Goal: Task Accomplishment & Management: Manage account settings

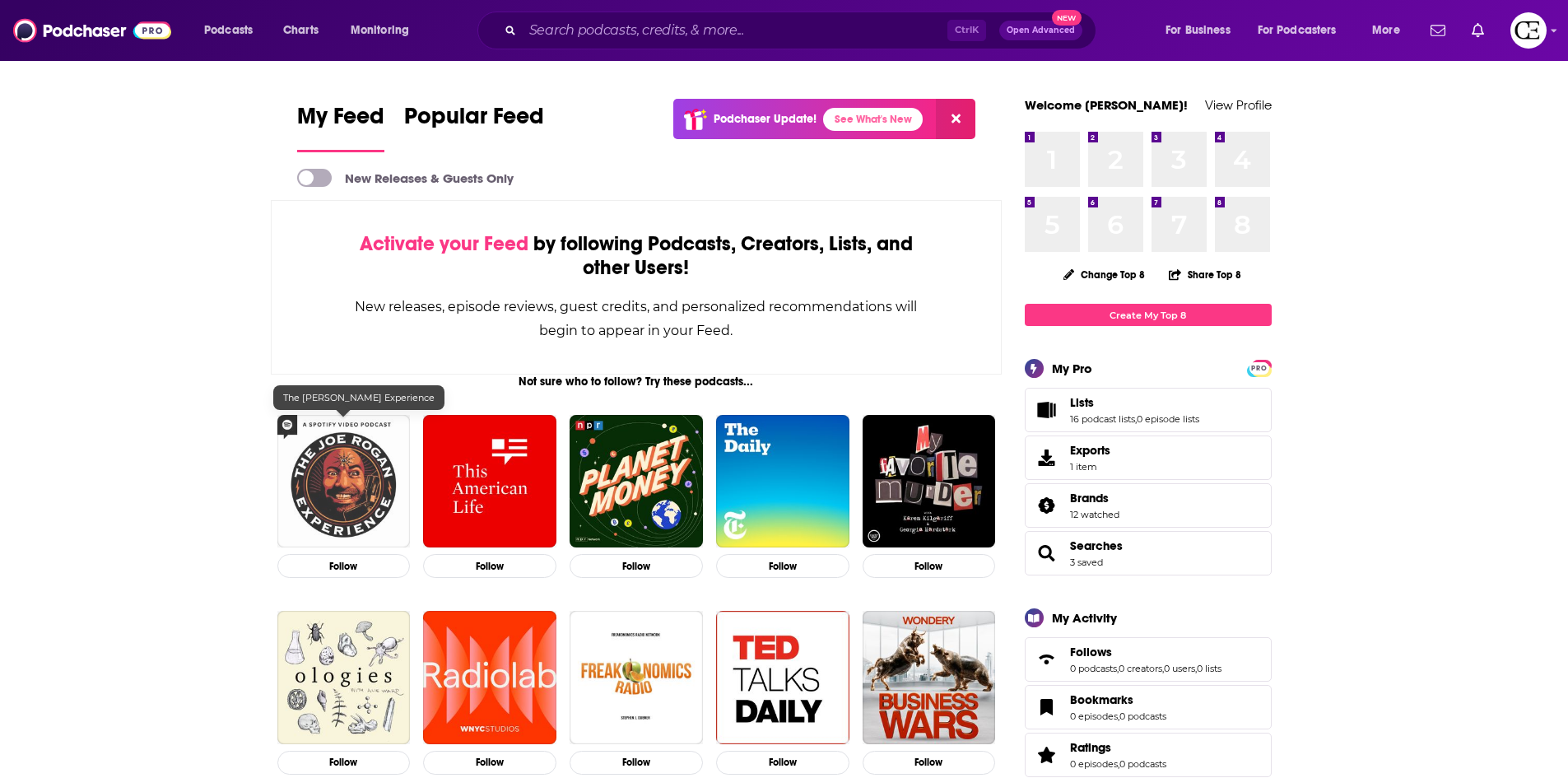
click at [365, 457] on img "The Joe Rogan Experience" at bounding box center [344, 482] width 133 height 133
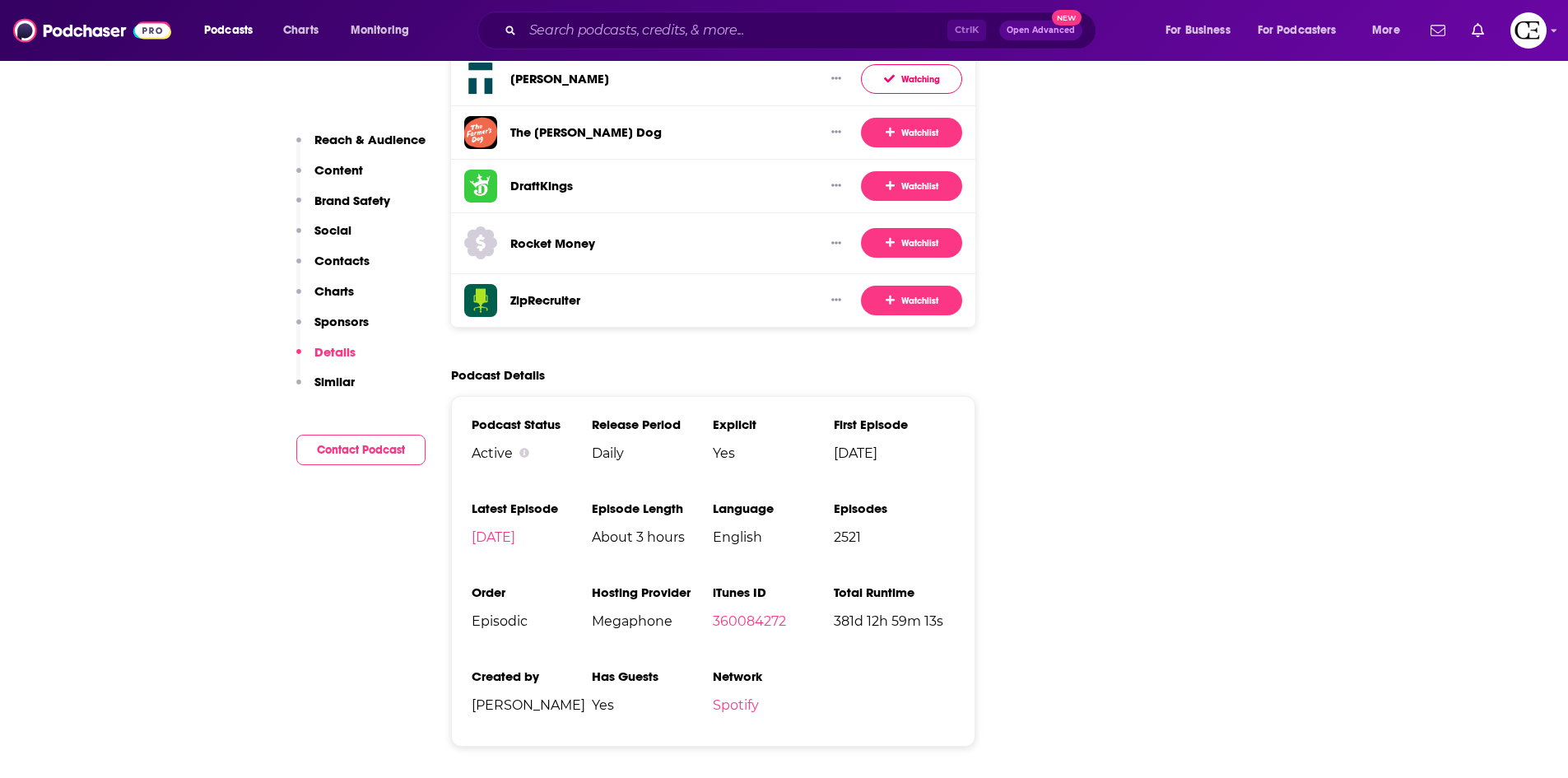
scroll to position [3130, 0]
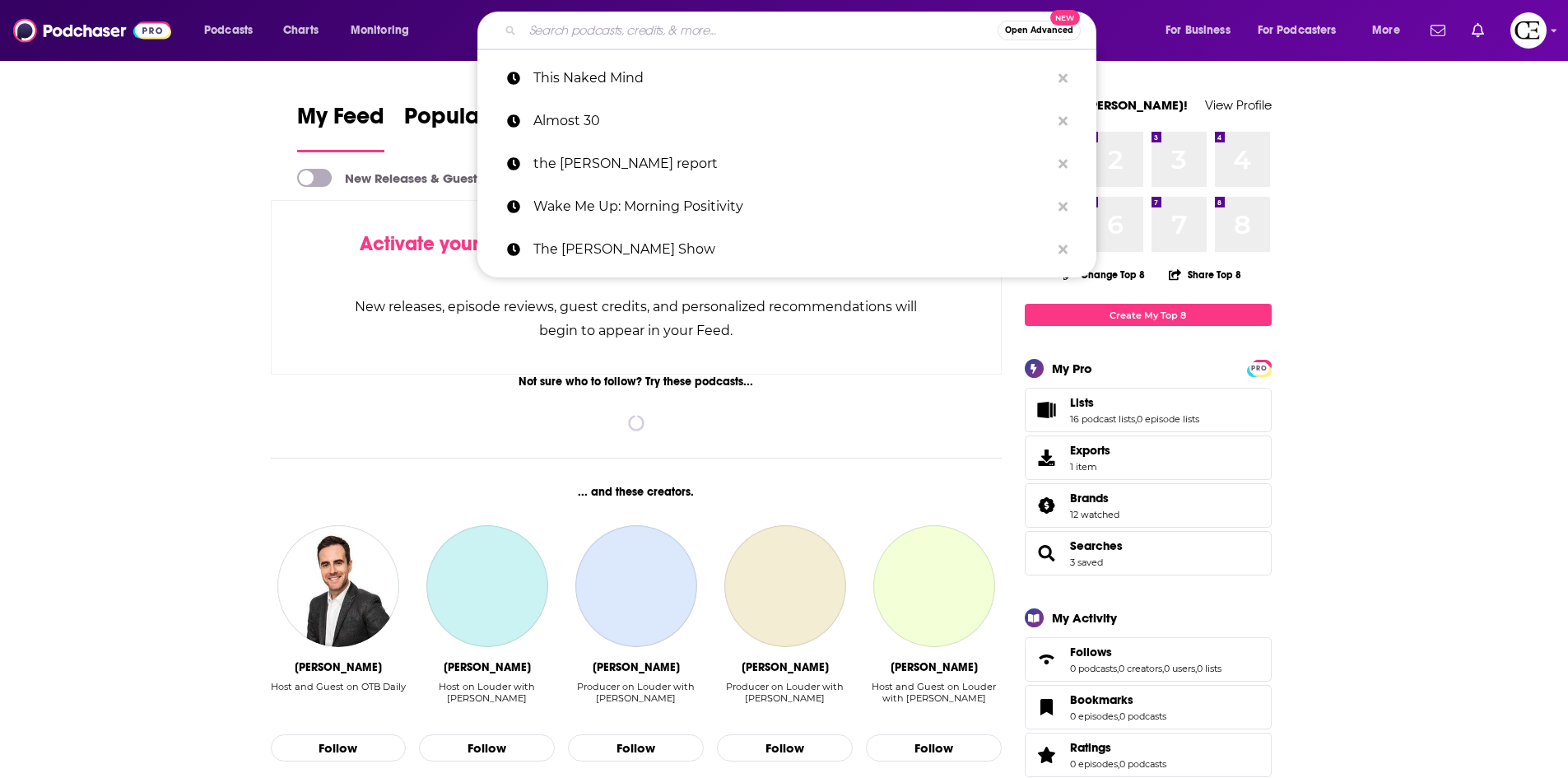
click at [658, 24] on input "Search podcasts, credits, & more..." at bounding box center [761, 30] width 475 height 26
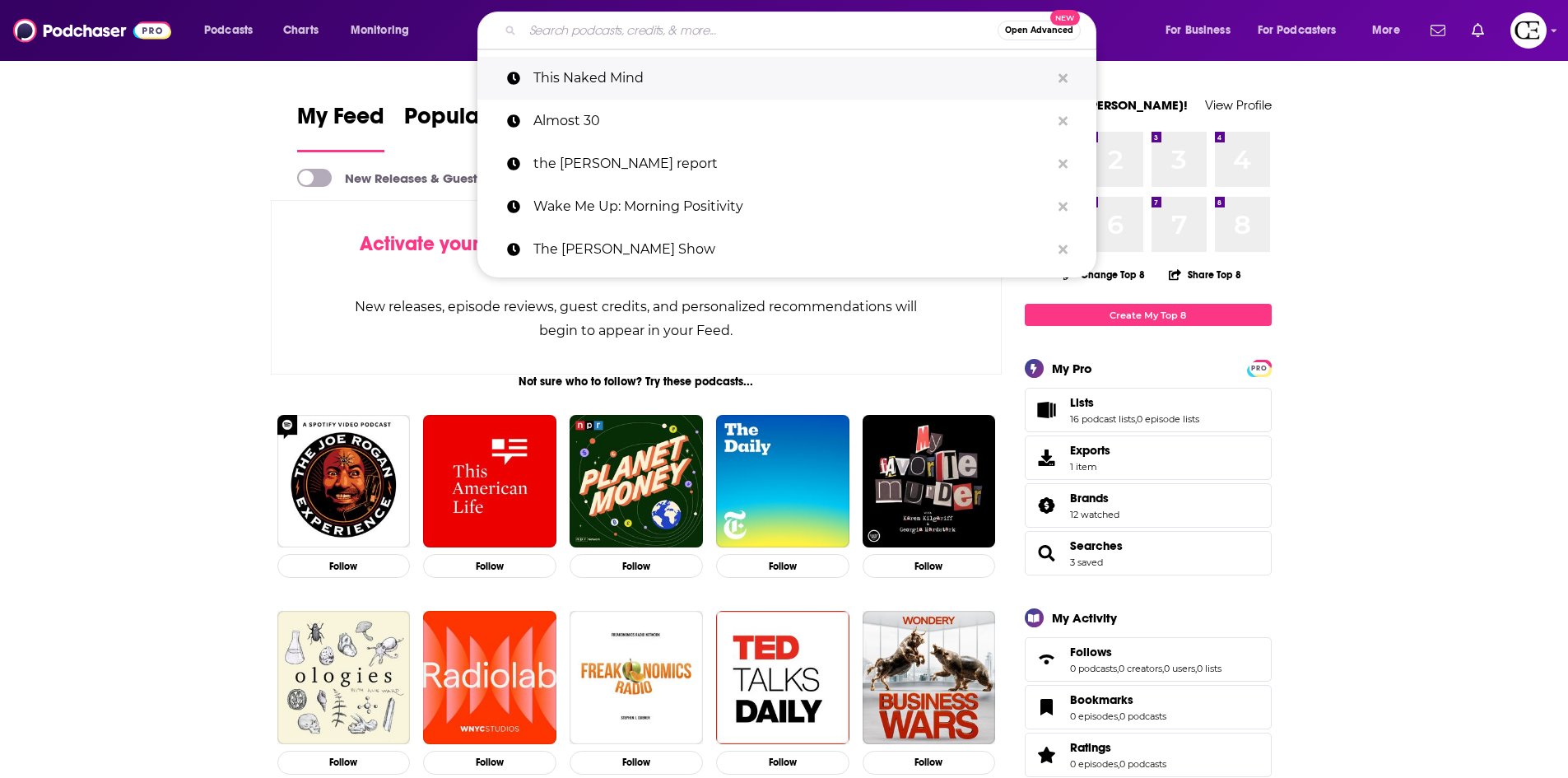
click at [646, 71] on p "This Naked Mind" at bounding box center [792, 78] width 517 height 43
type input "This Naked Mind"
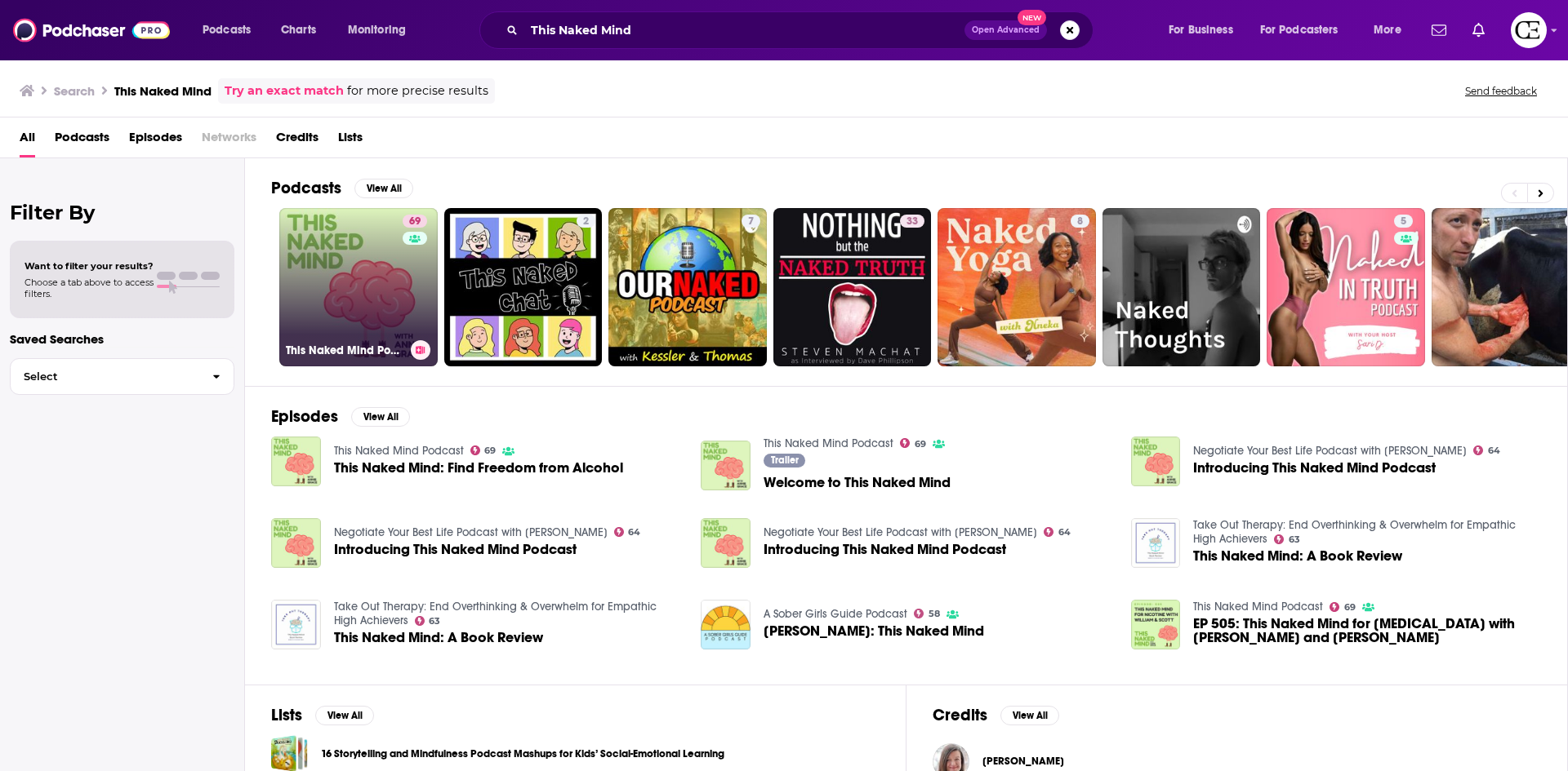
click at [375, 302] on link "69 This Naked Mind Podcast" at bounding box center [358, 286] width 158 height 158
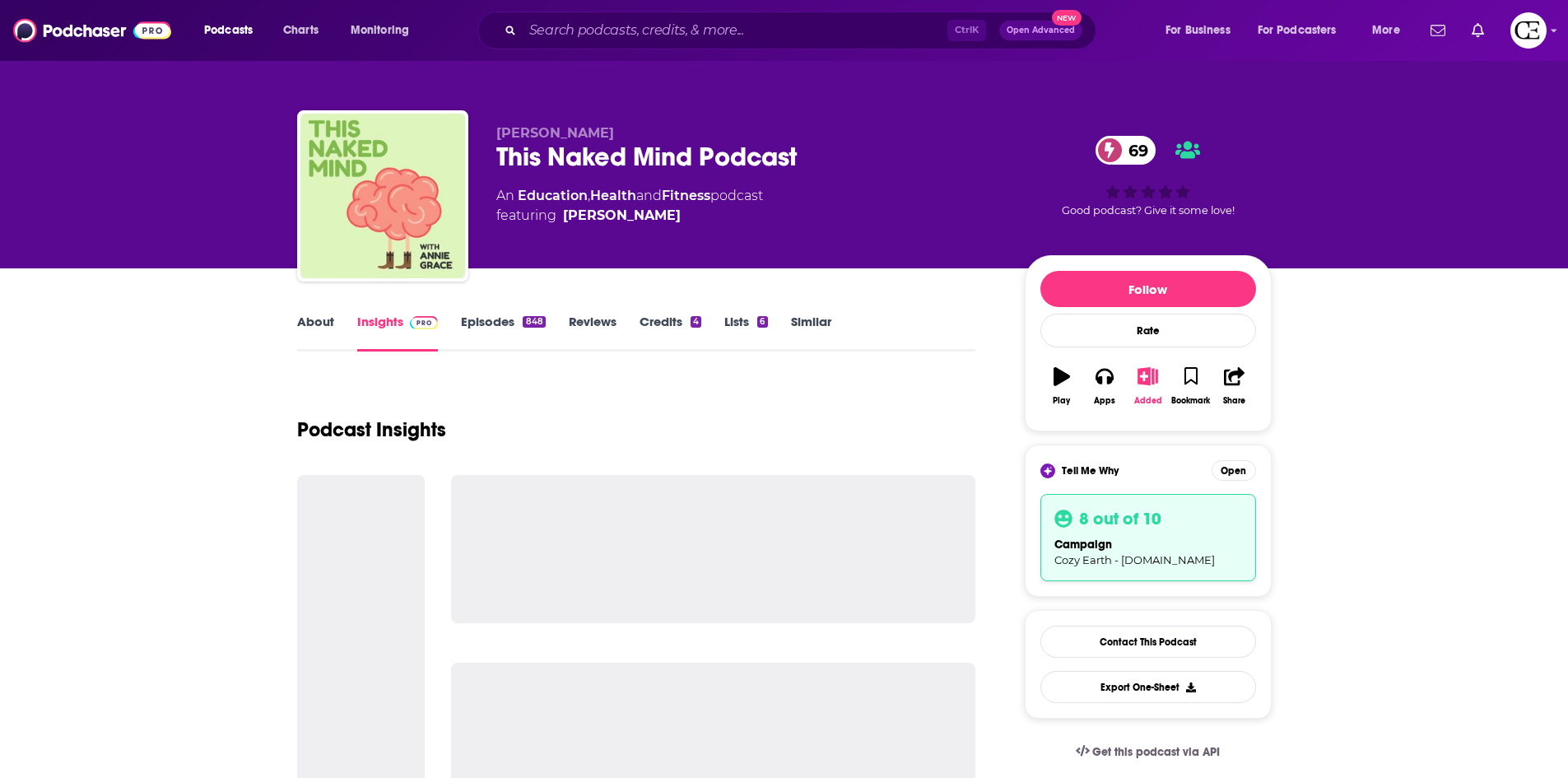
click at [1153, 385] on icon "button" at bounding box center [1148, 376] width 21 height 18
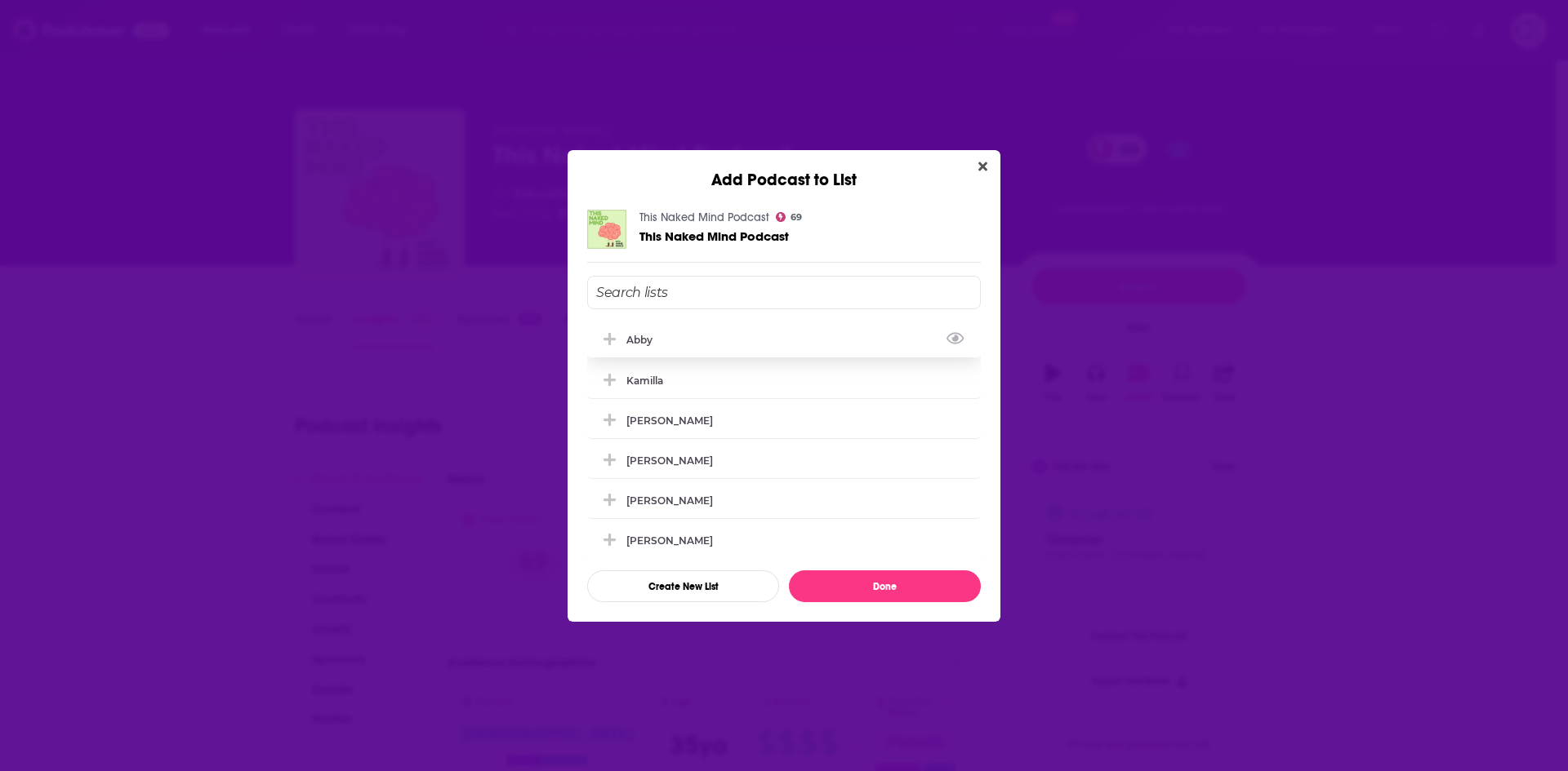
click at [609, 340] on icon "Add Podcast To List" at bounding box center [610, 339] width 13 height 12
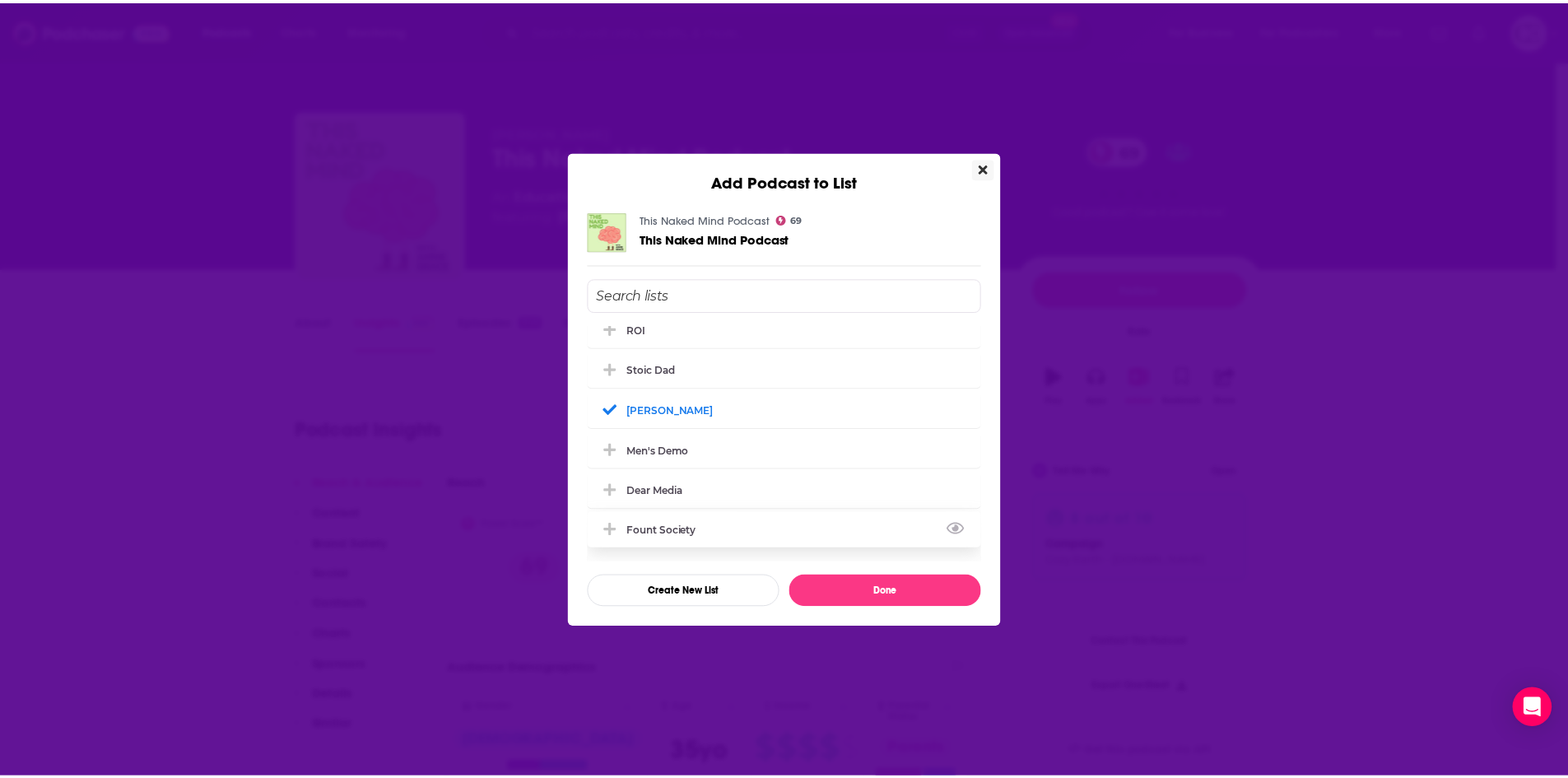
scroll to position [244, 0]
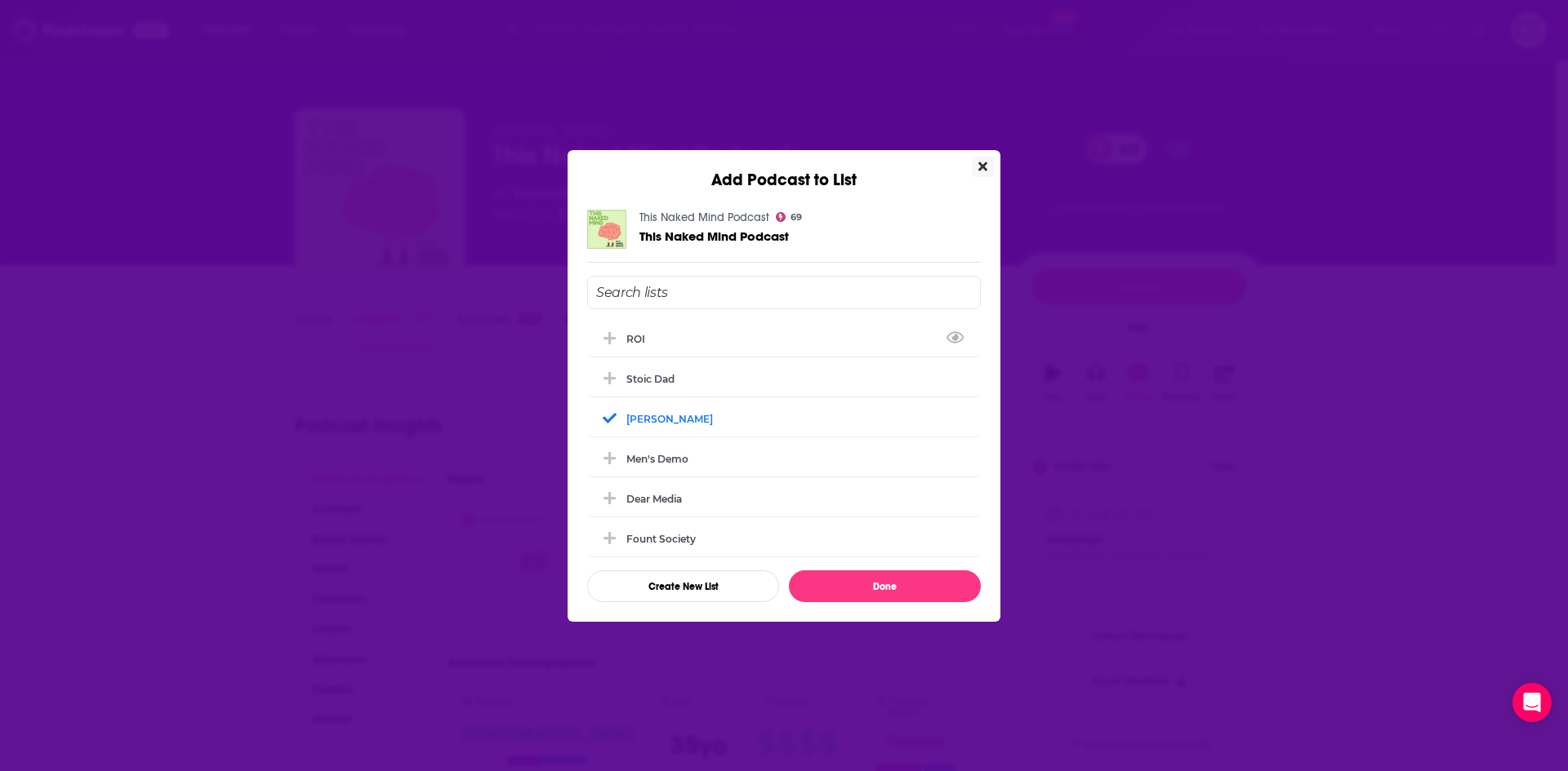
click at [979, 165] on icon "Close" at bounding box center [983, 166] width 9 height 13
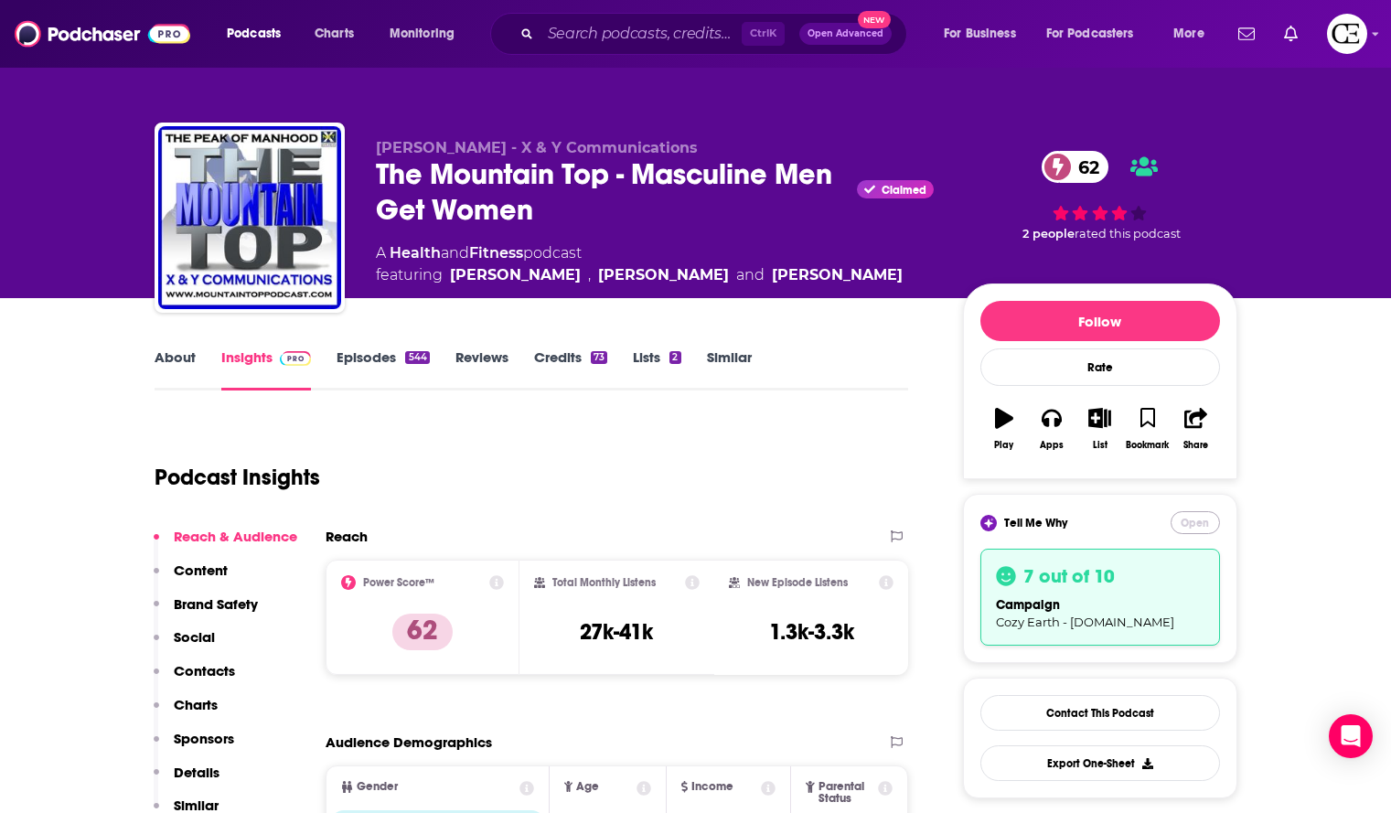
click at [1185, 512] on button "Open" at bounding box center [1195, 522] width 49 height 23
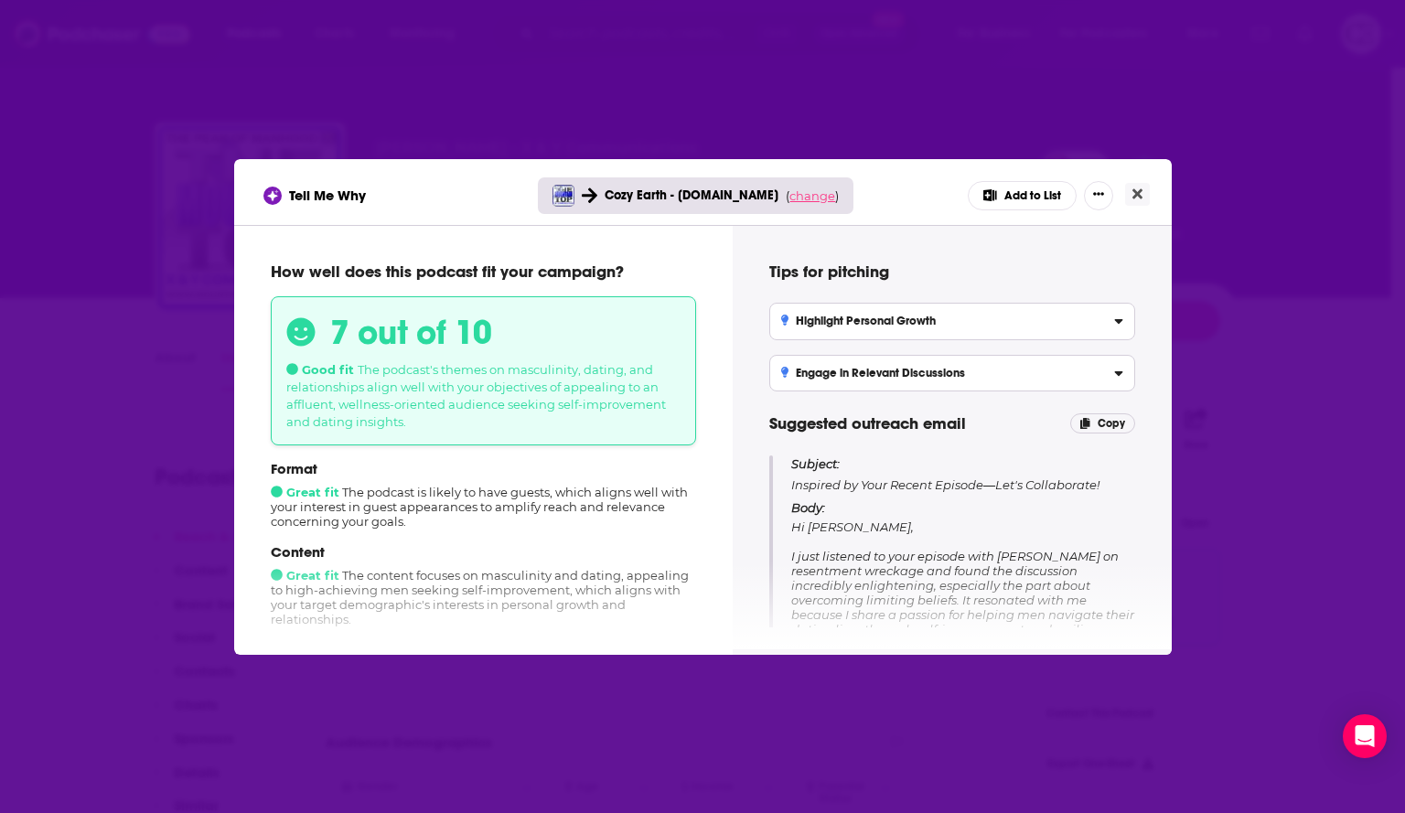
click at [799, 194] on span "change" at bounding box center [812, 195] width 46 height 15
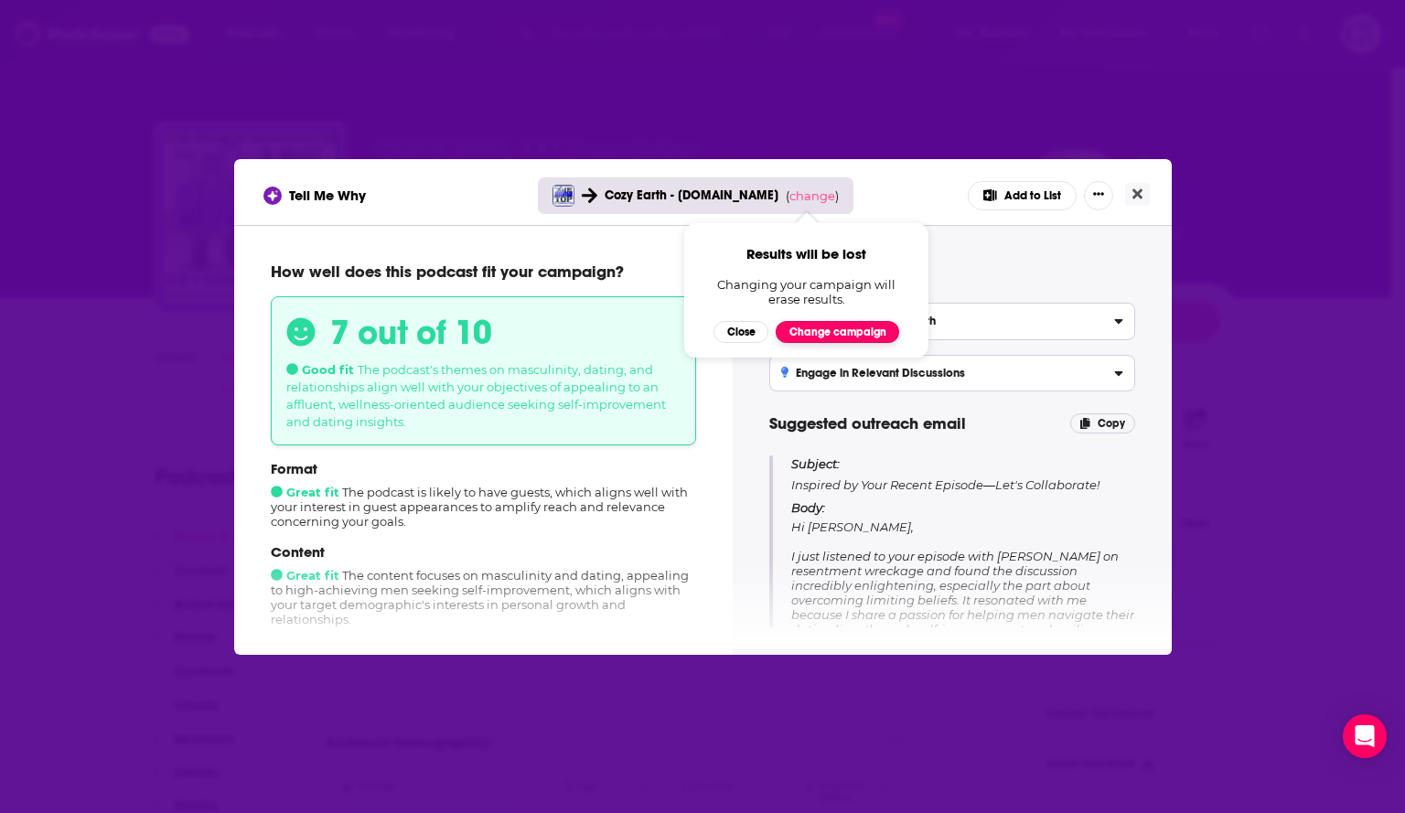
click at [830, 321] on button "Change campaign" at bounding box center [837, 332] width 123 height 22
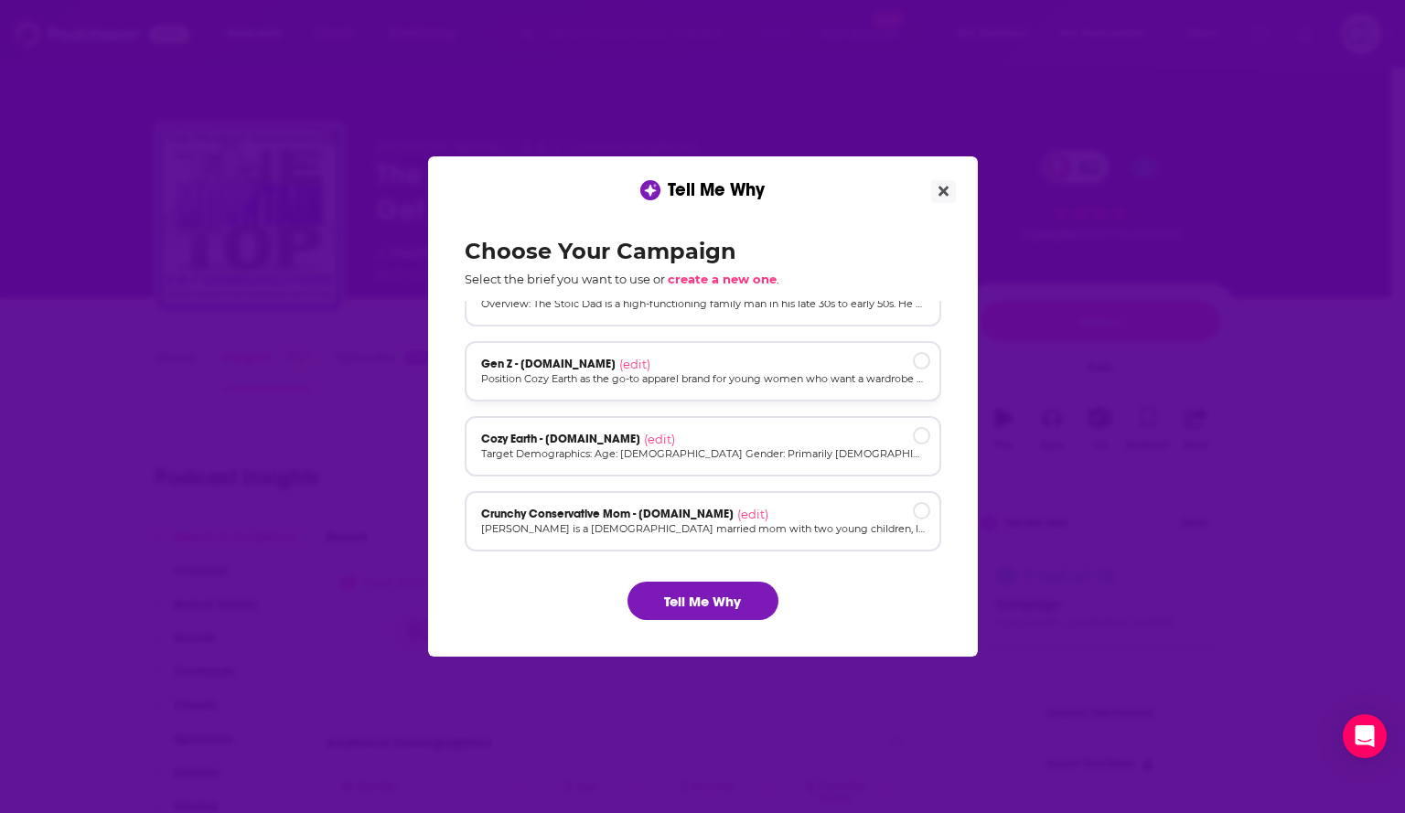
scroll to position [123, 0]
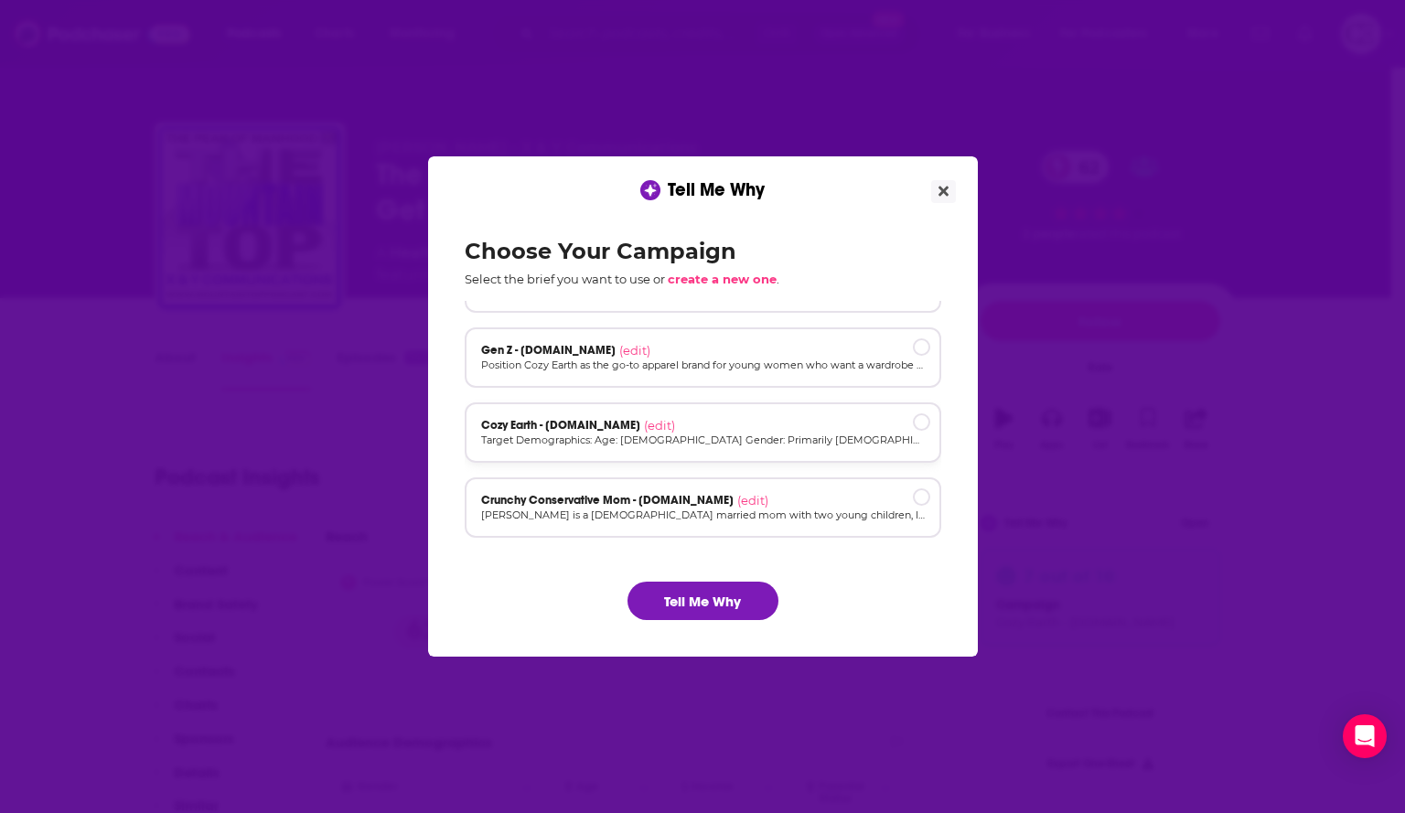
click at [721, 419] on div "Cozy Earth - [DOMAIN_NAME] (edit)" at bounding box center [703, 425] width 444 height 15
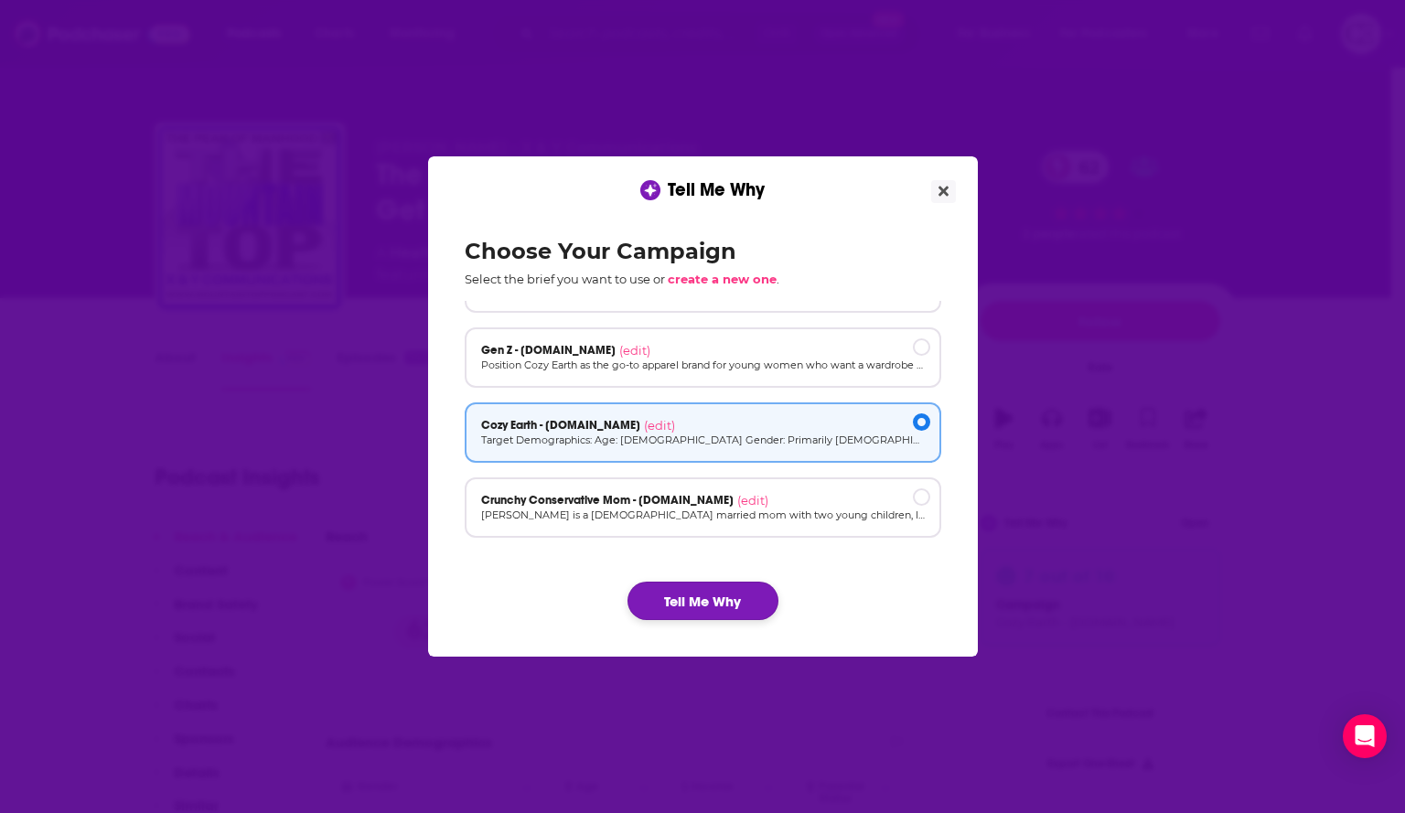
click at [746, 603] on button "Tell Me Why" at bounding box center [702, 601] width 151 height 38
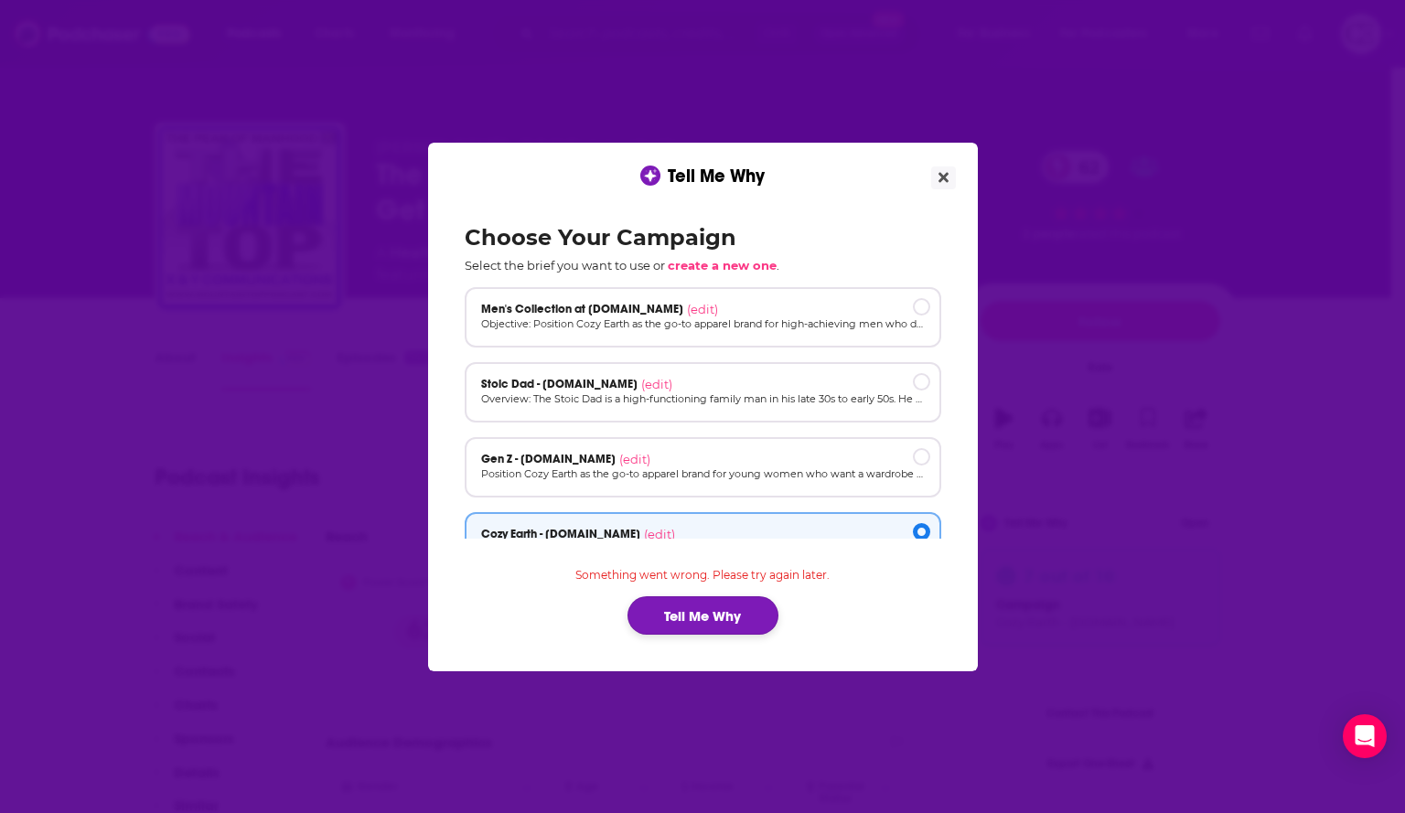
click at [702, 606] on button "Tell Me Why" at bounding box center [702, 615] width 151 height 38
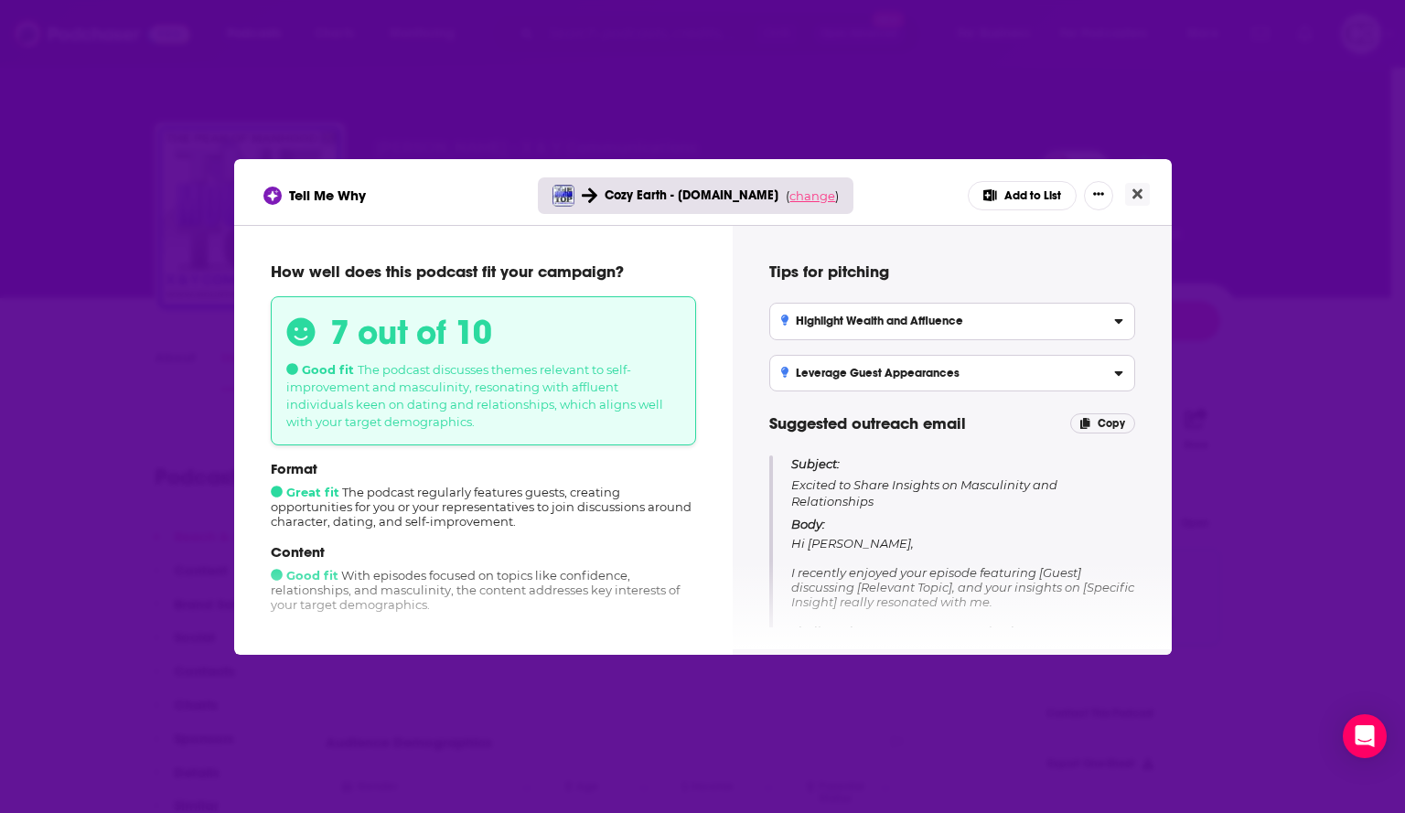
click at [805, 193] on span "change" at bounding box center [812, 195] width 46 height 15
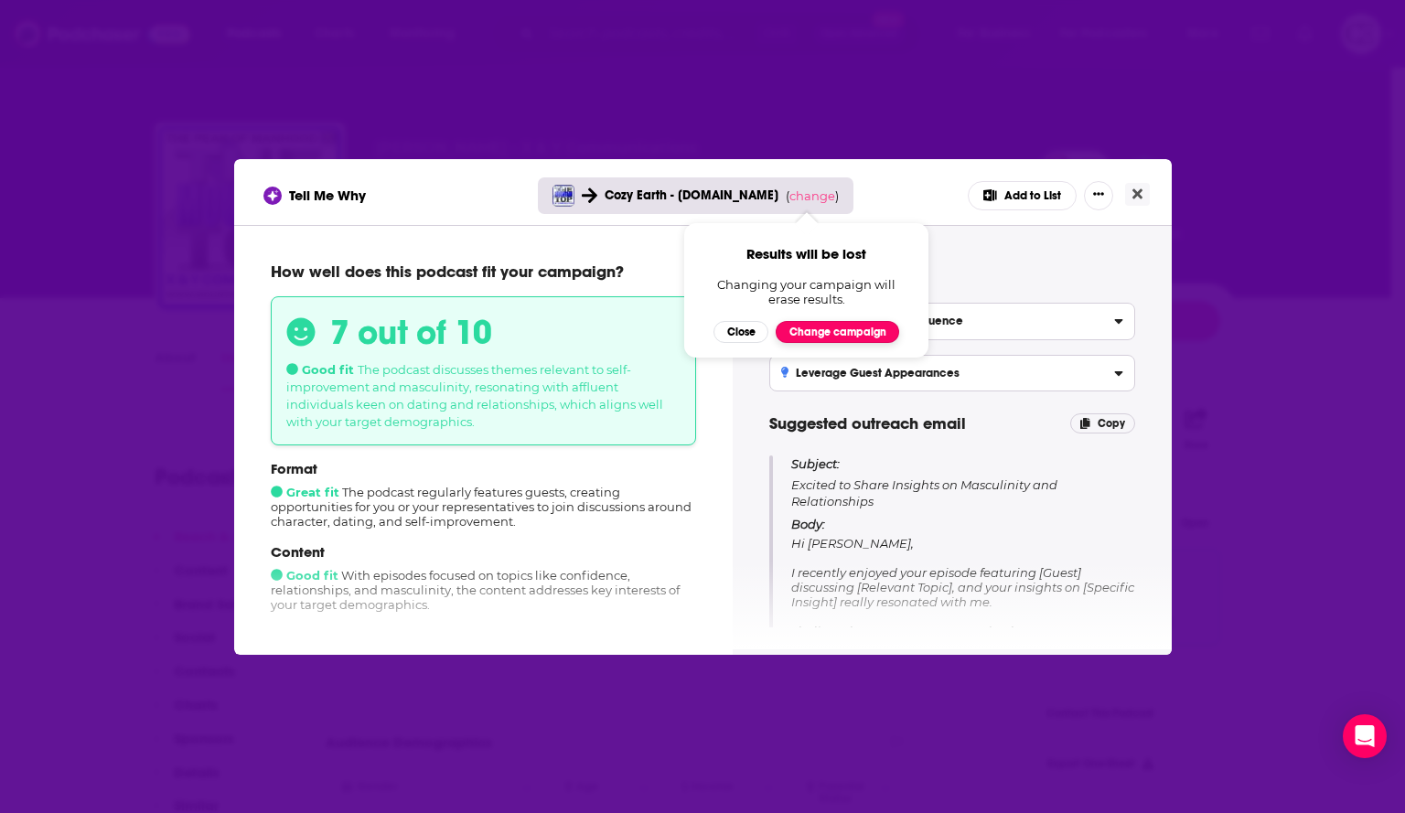
click at [846, 333] on button "Change campaign" at bounding box center [837, 332] width 123 height 22
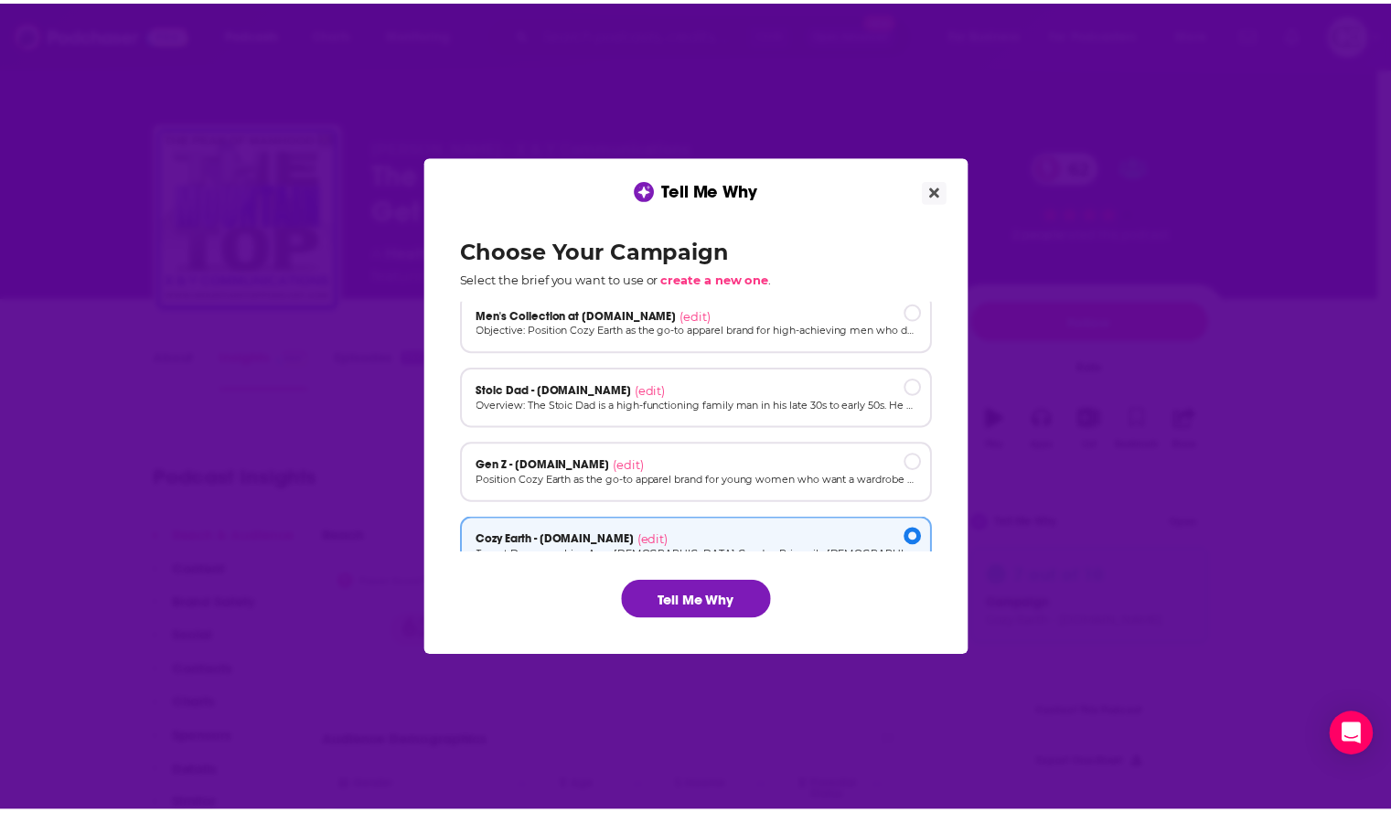
scroll to position [0, 0]
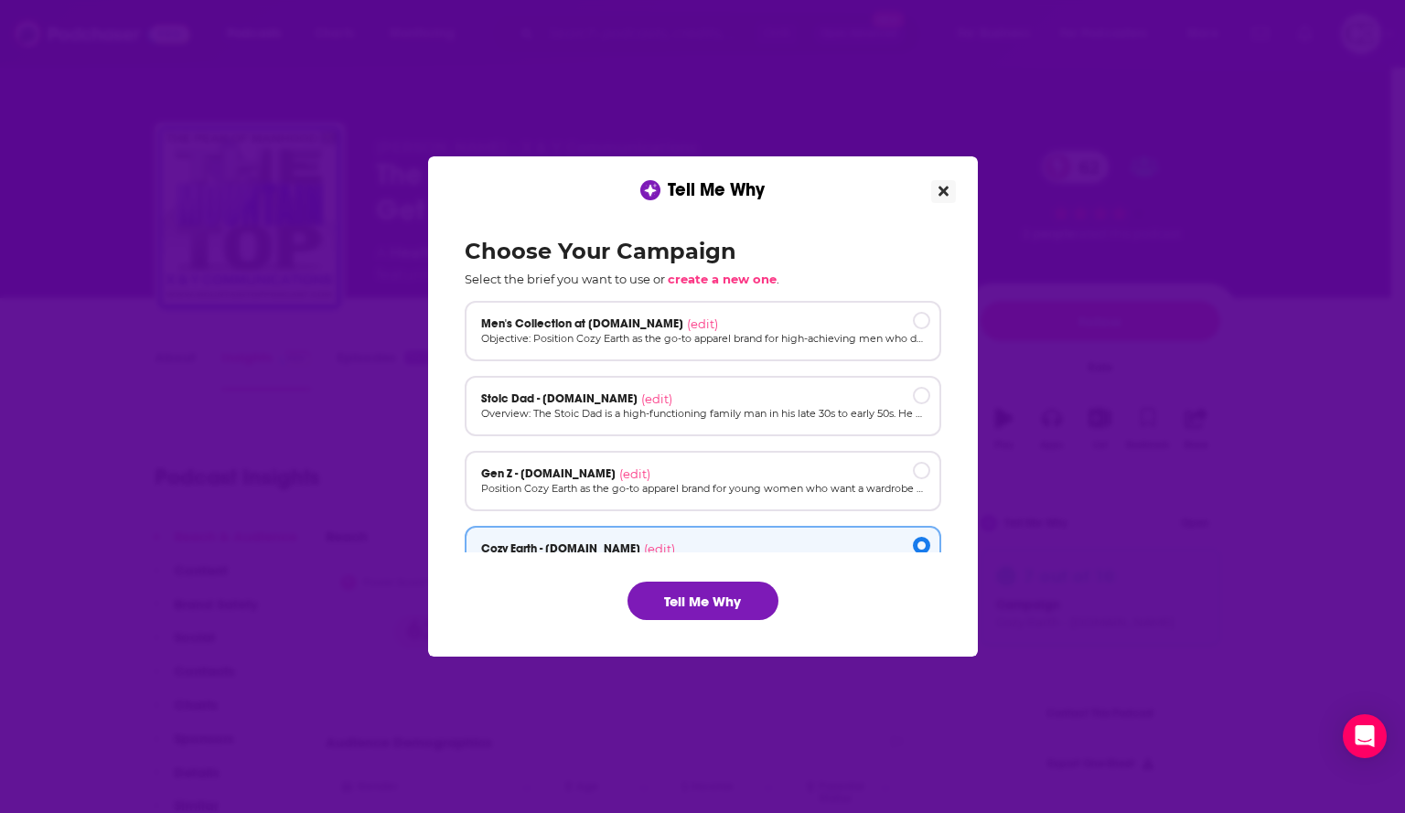
click at [945, 188] on icon "Close" at bounding box center [943, 191] width 10 height 15
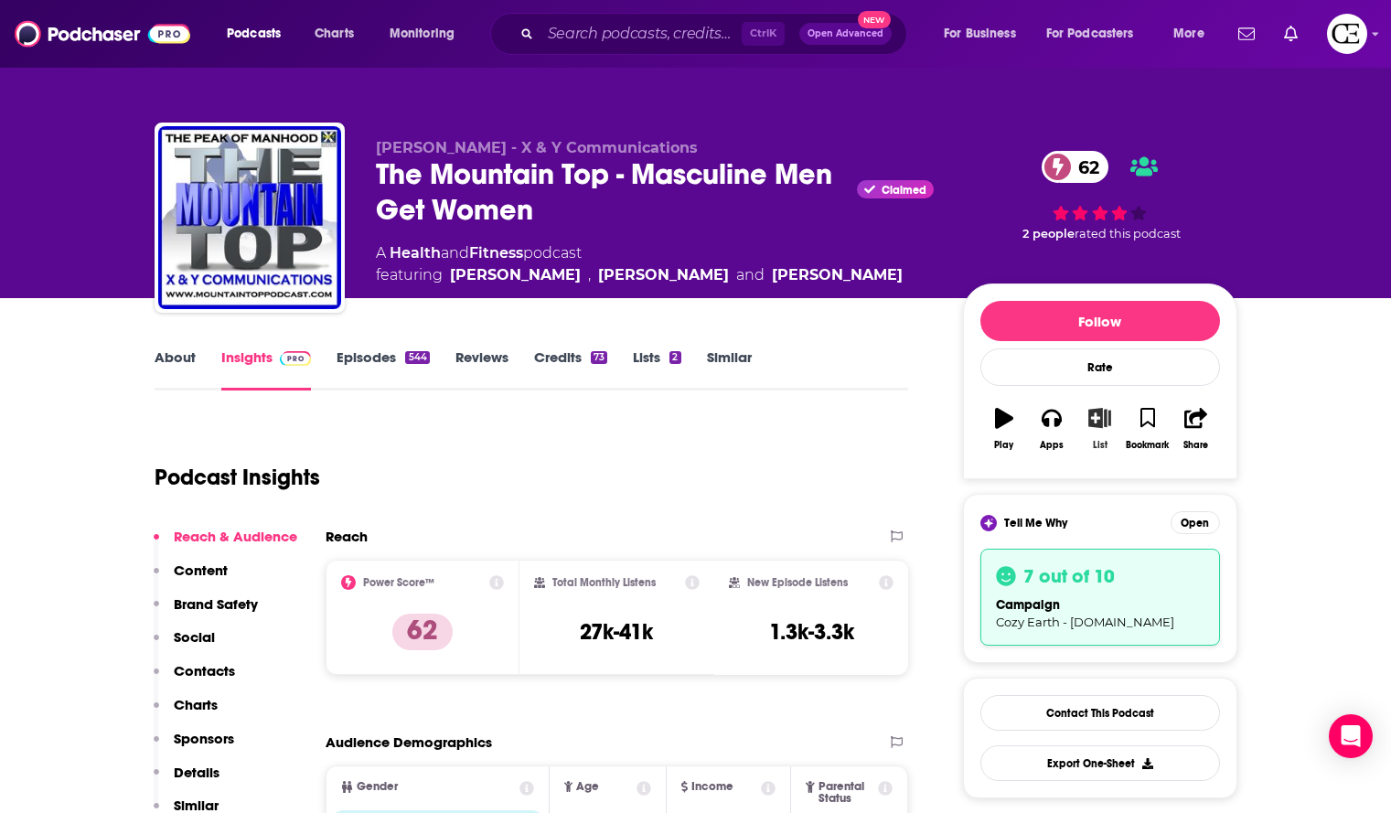
click at [1103, 432] on button "List" at bounding box center [1100, 429] width 48 height 66
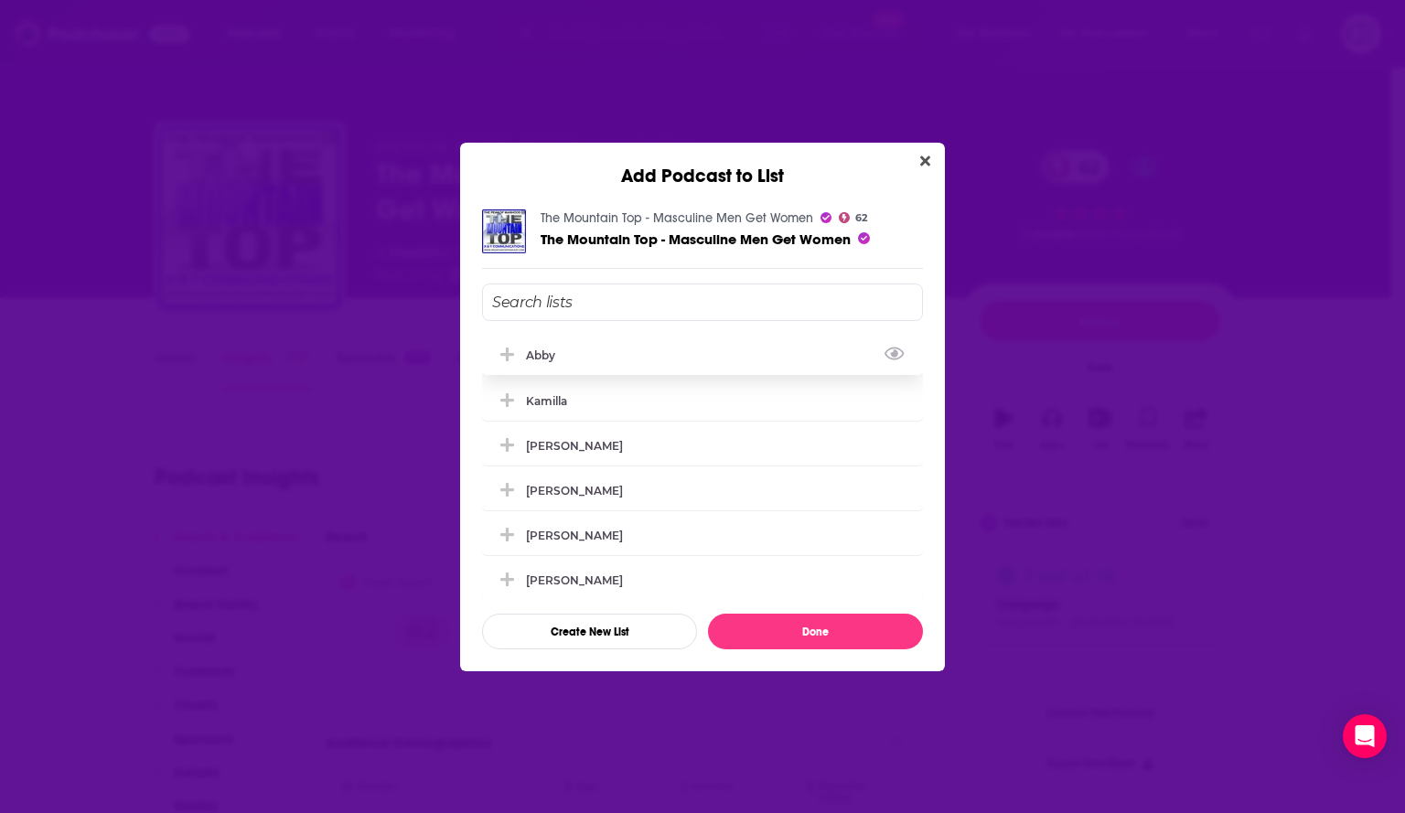
click at [503, 351] on icon "Add Podcast To List" at bounding box center [507, 355] width 14 height 16
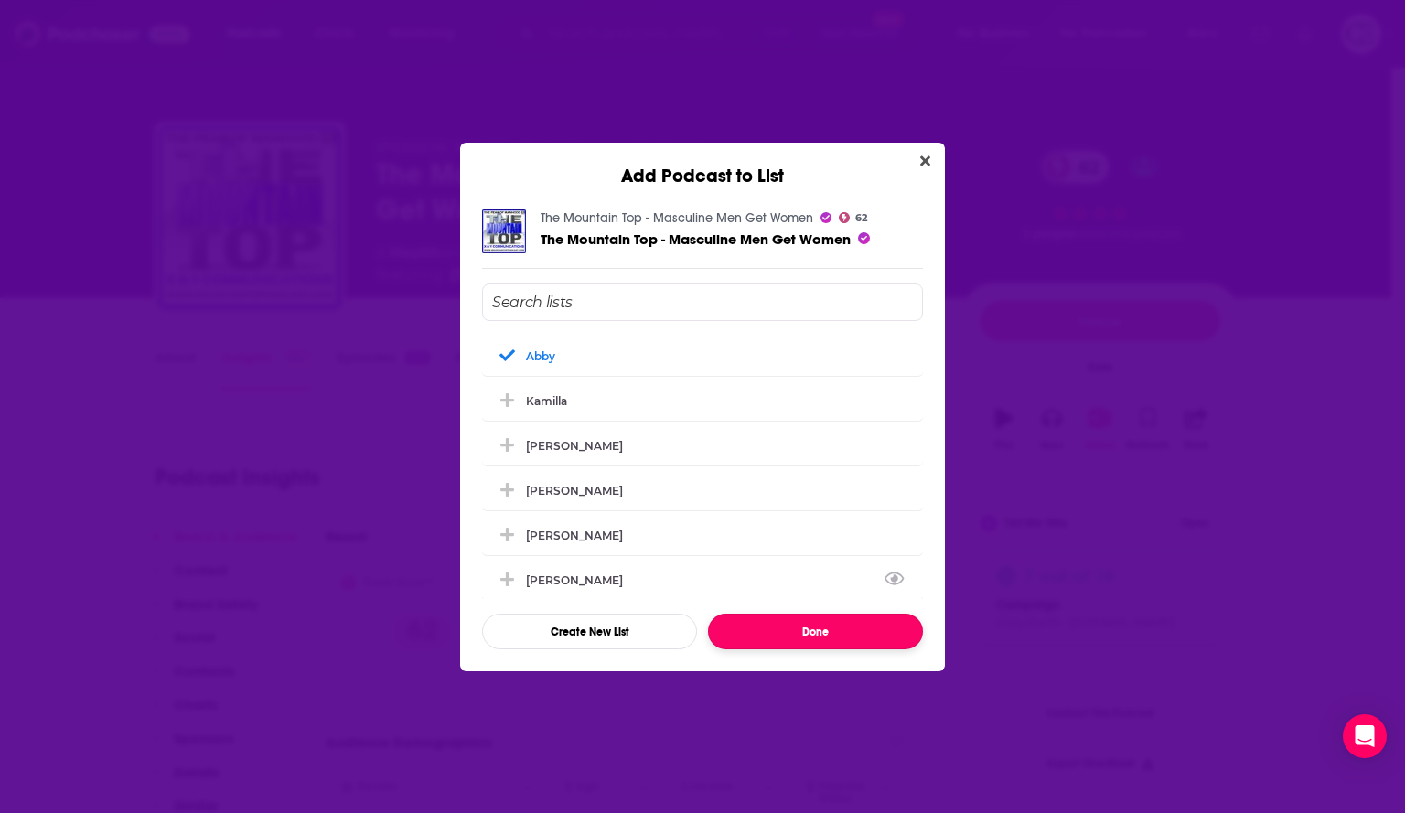
click at [782, 627] on button "Done" at bounding box center [815, 632] width 215 height 36
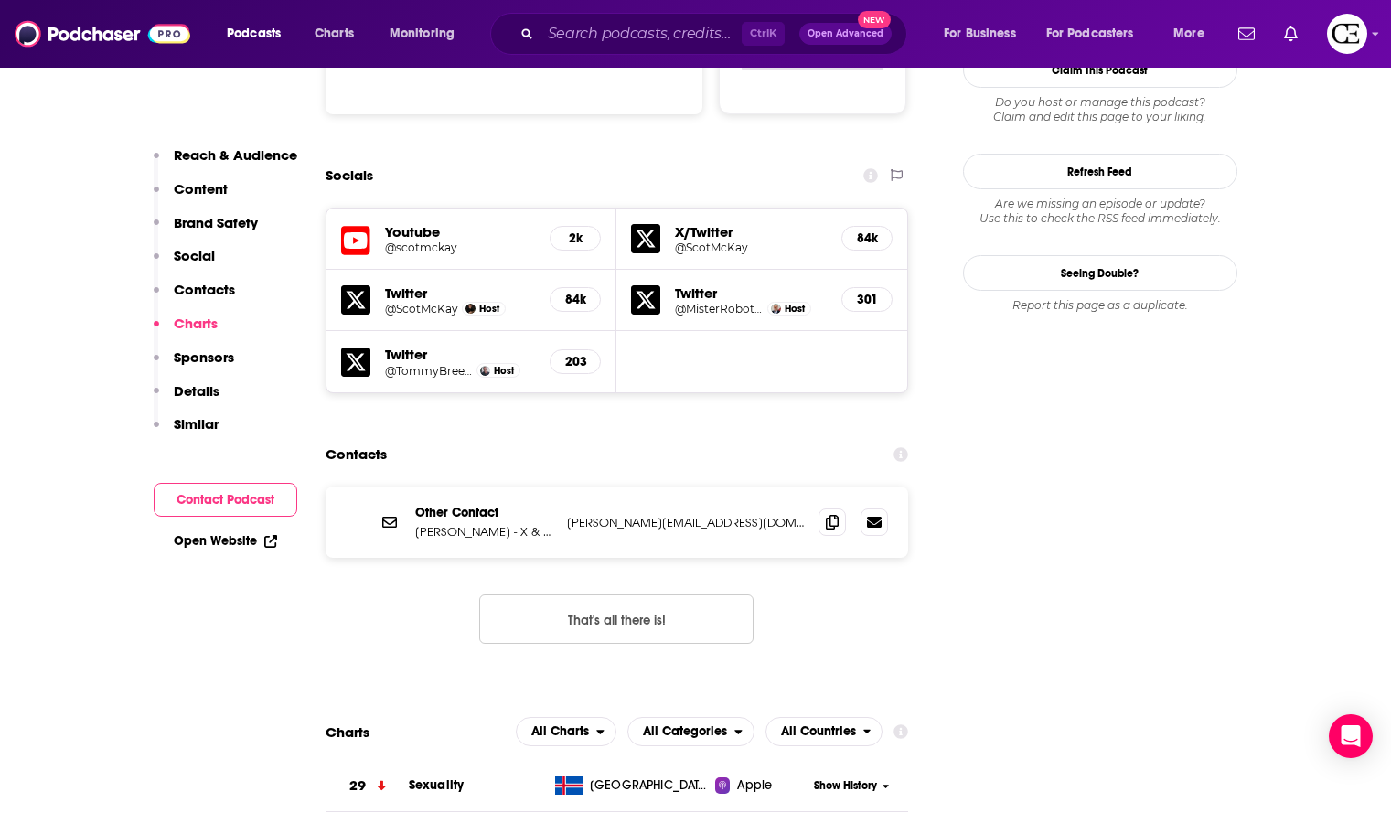
scroll to position [2012, 0]
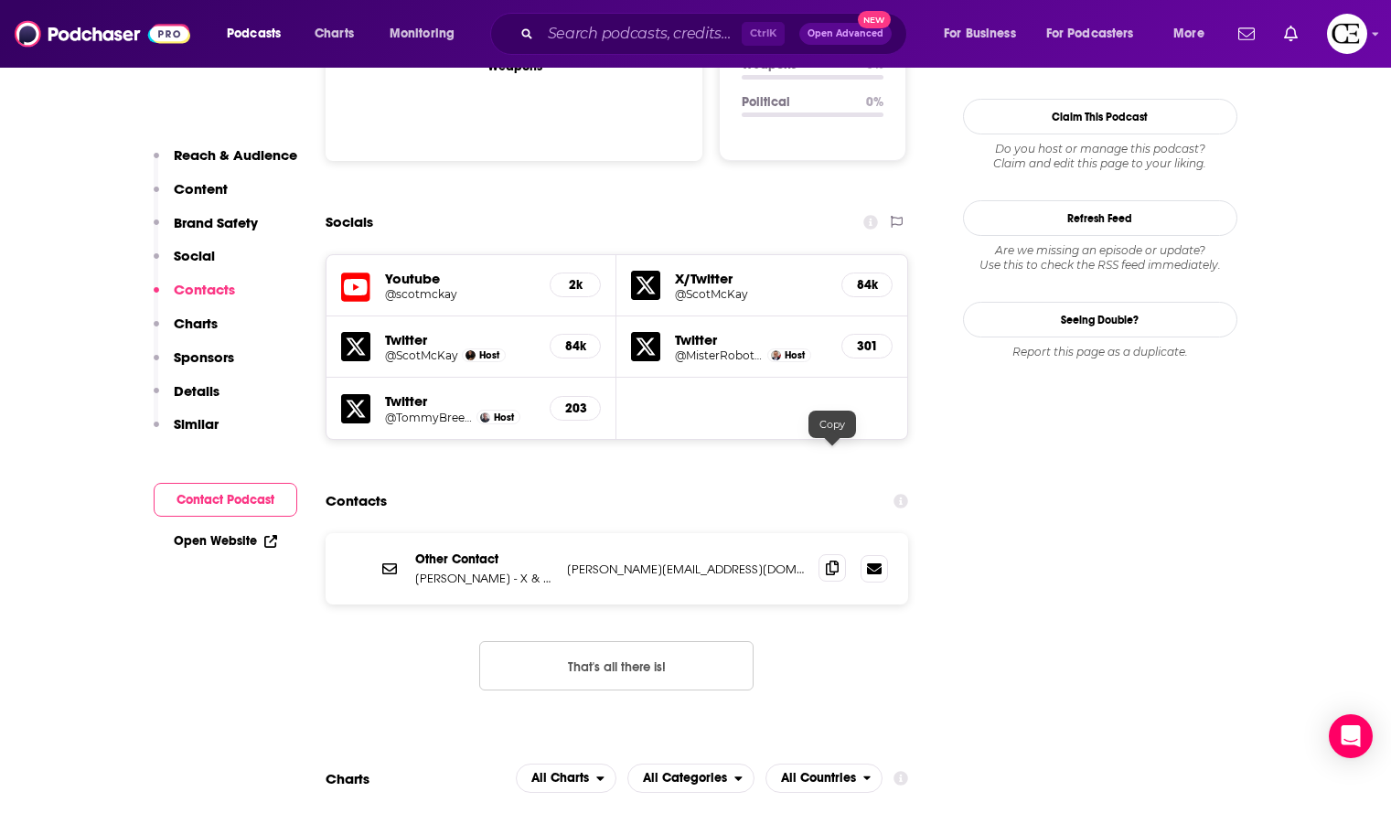
click at [833, 561] on icon at bounding box center [832, 568] width 13 height 15
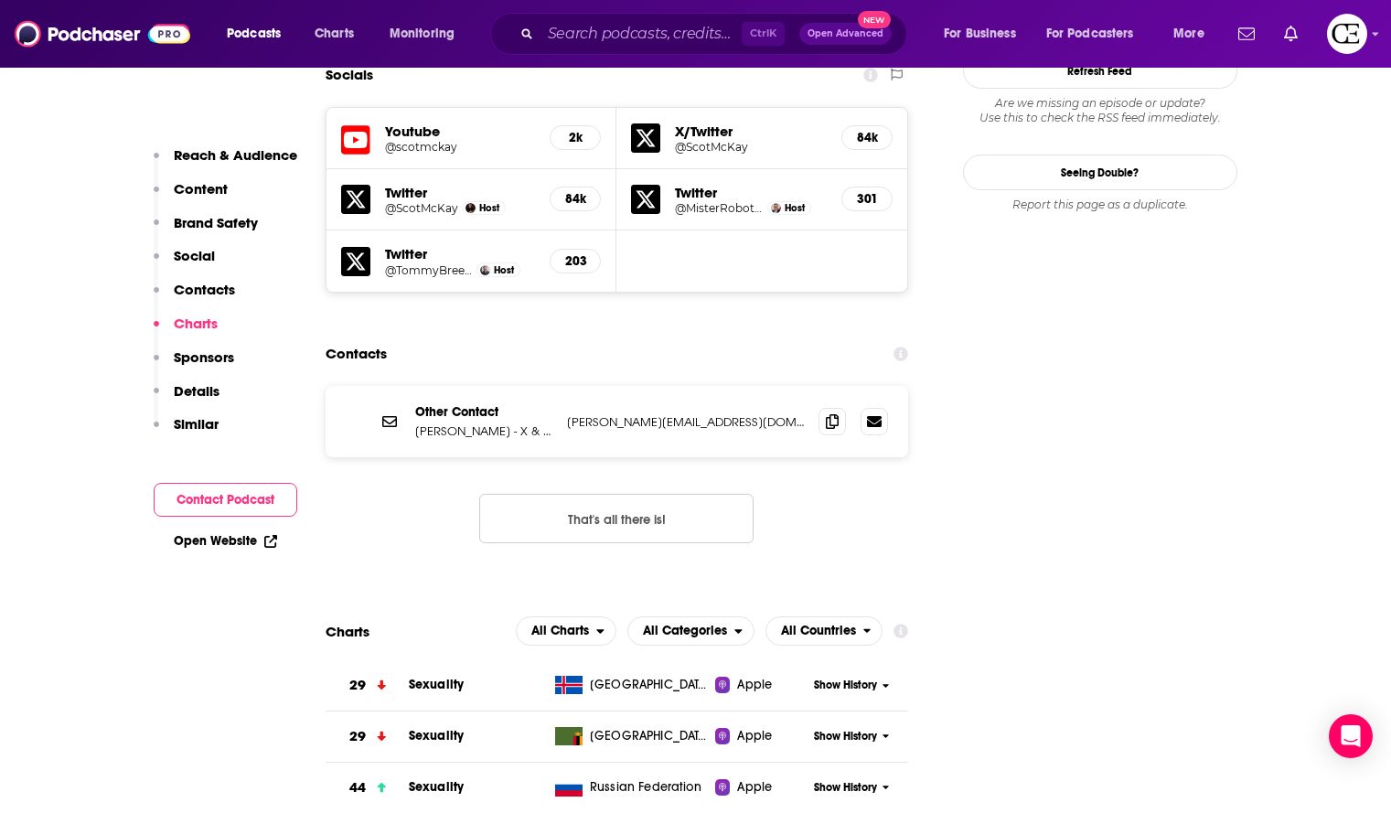
scroll to position [2104, 0]
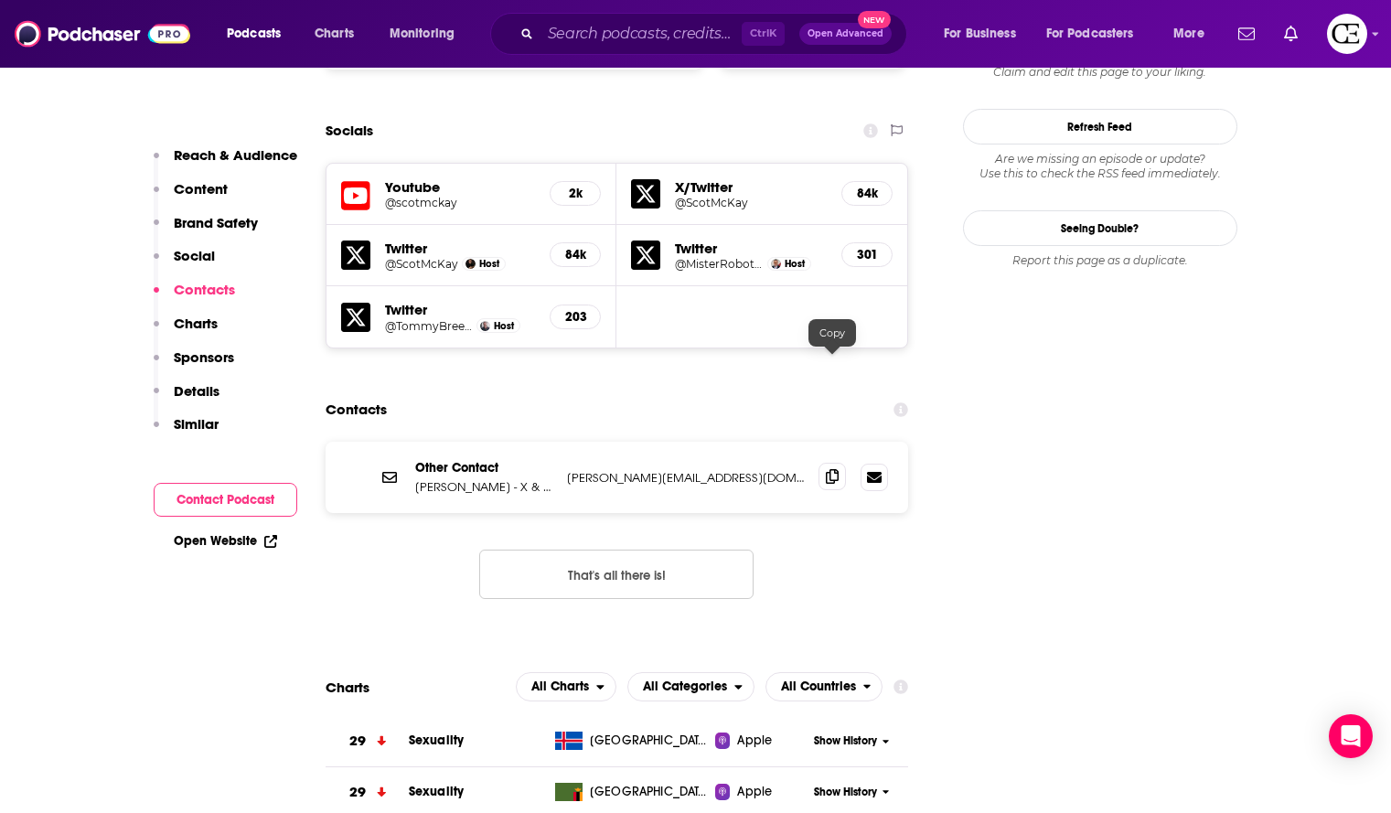
click at [833, 469] on icon at bounding box center [832, 476] width 13 height 15
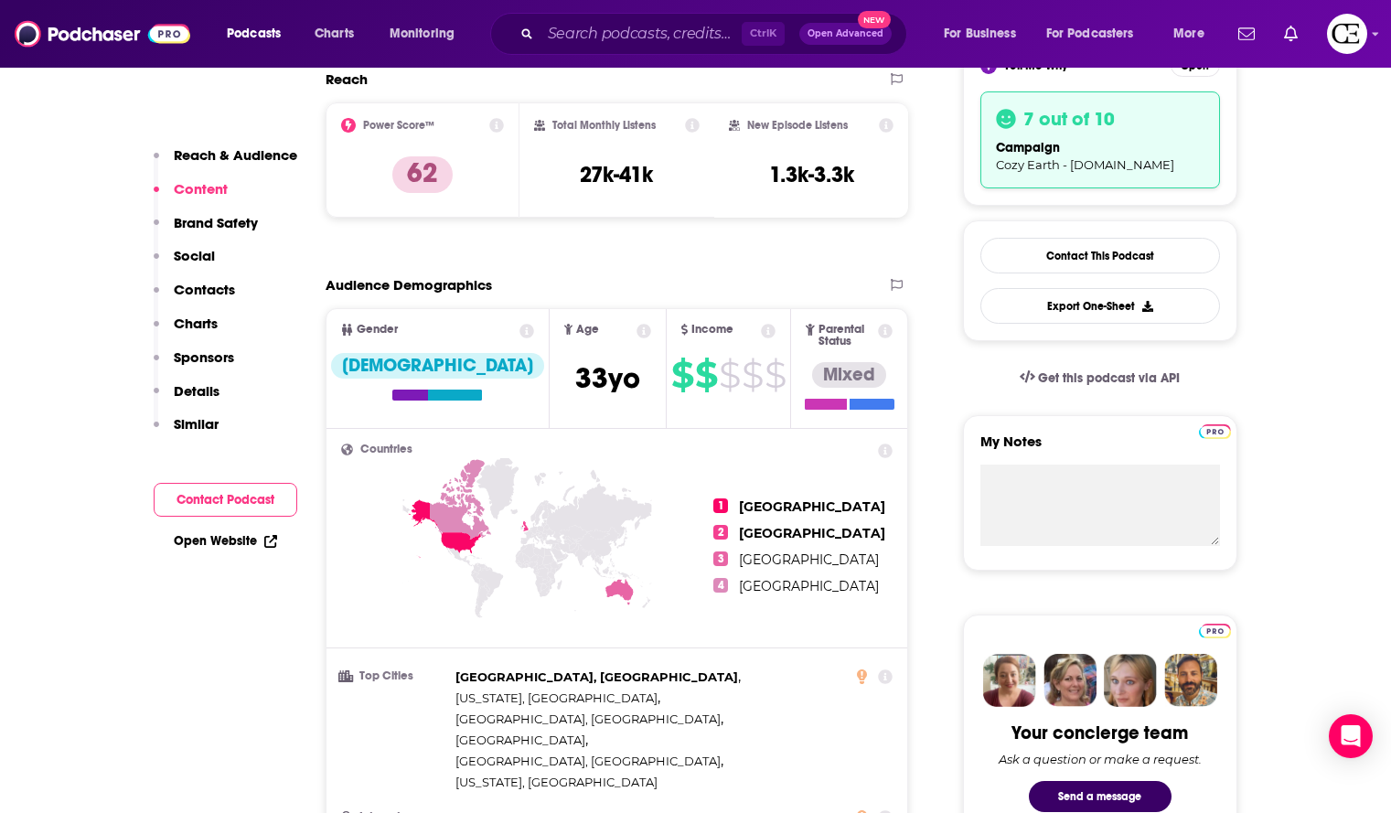
scroll to position [0, 0]
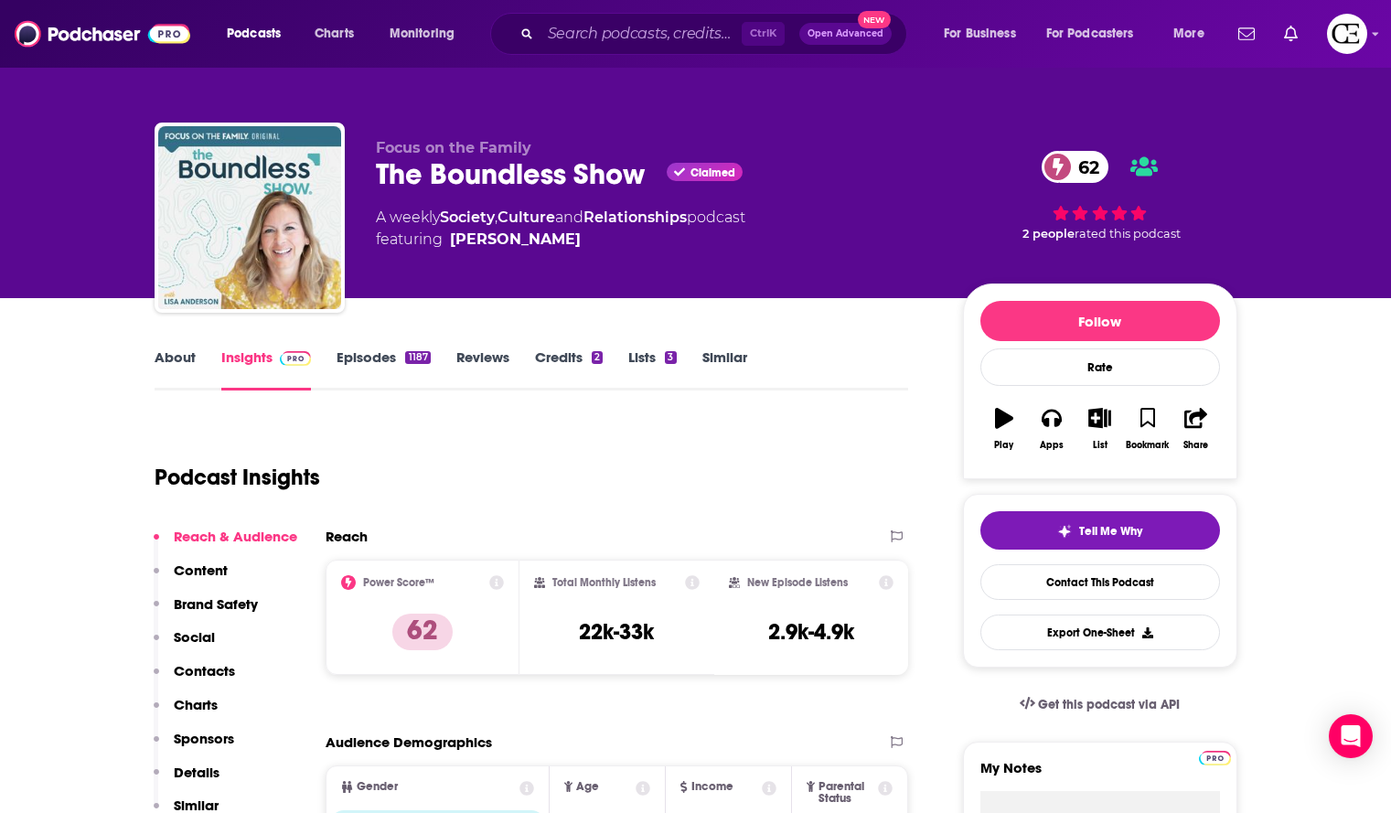
click at [400, 188] on div "The Boundless Show Claimed 62" at bounding box center [655, 174] width 558 height 36
copy div "The Boundless Show"
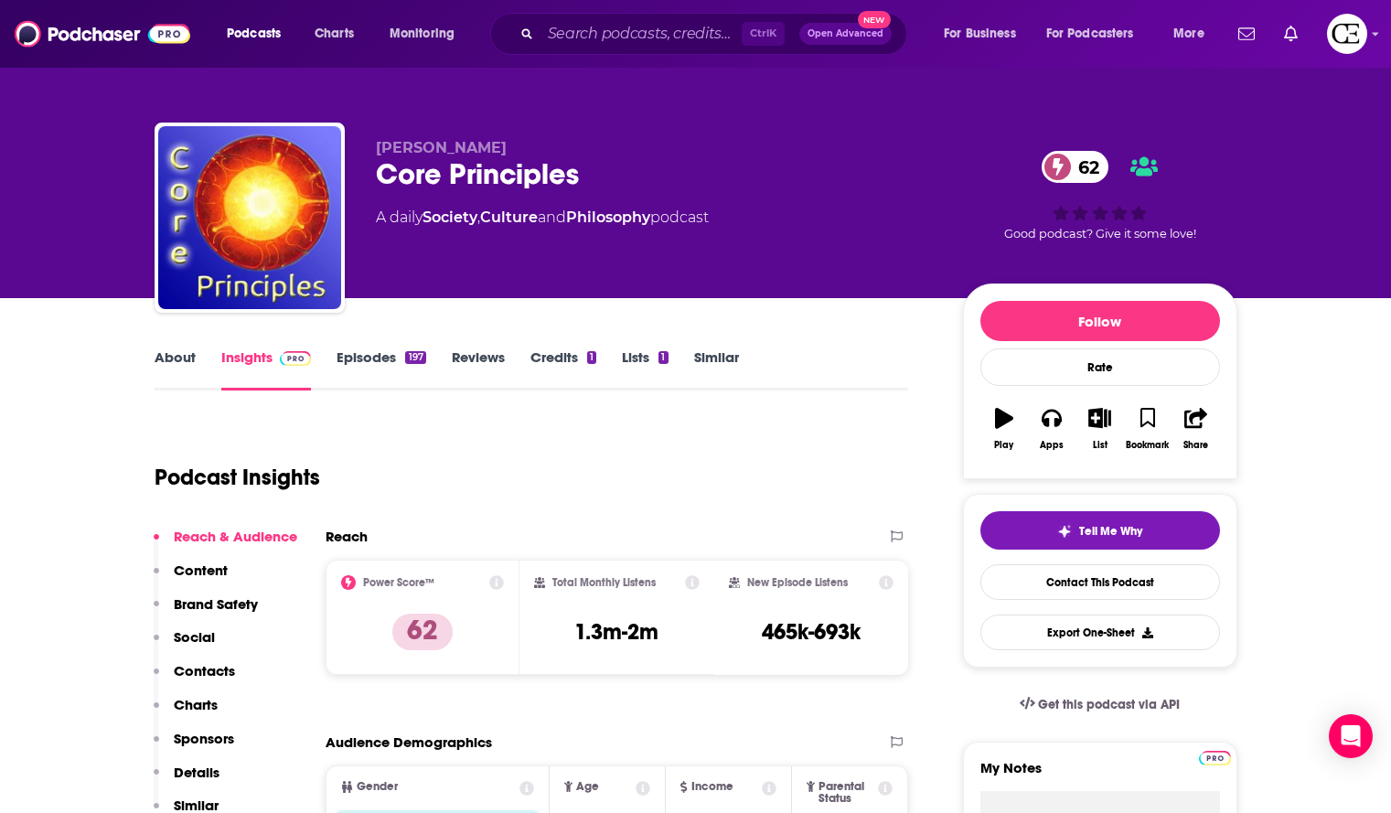
click at [438, 176] on div "Core Principles 62" at bounding box center [655, 174] width 558 height 36
copy div "Core Principles 62"
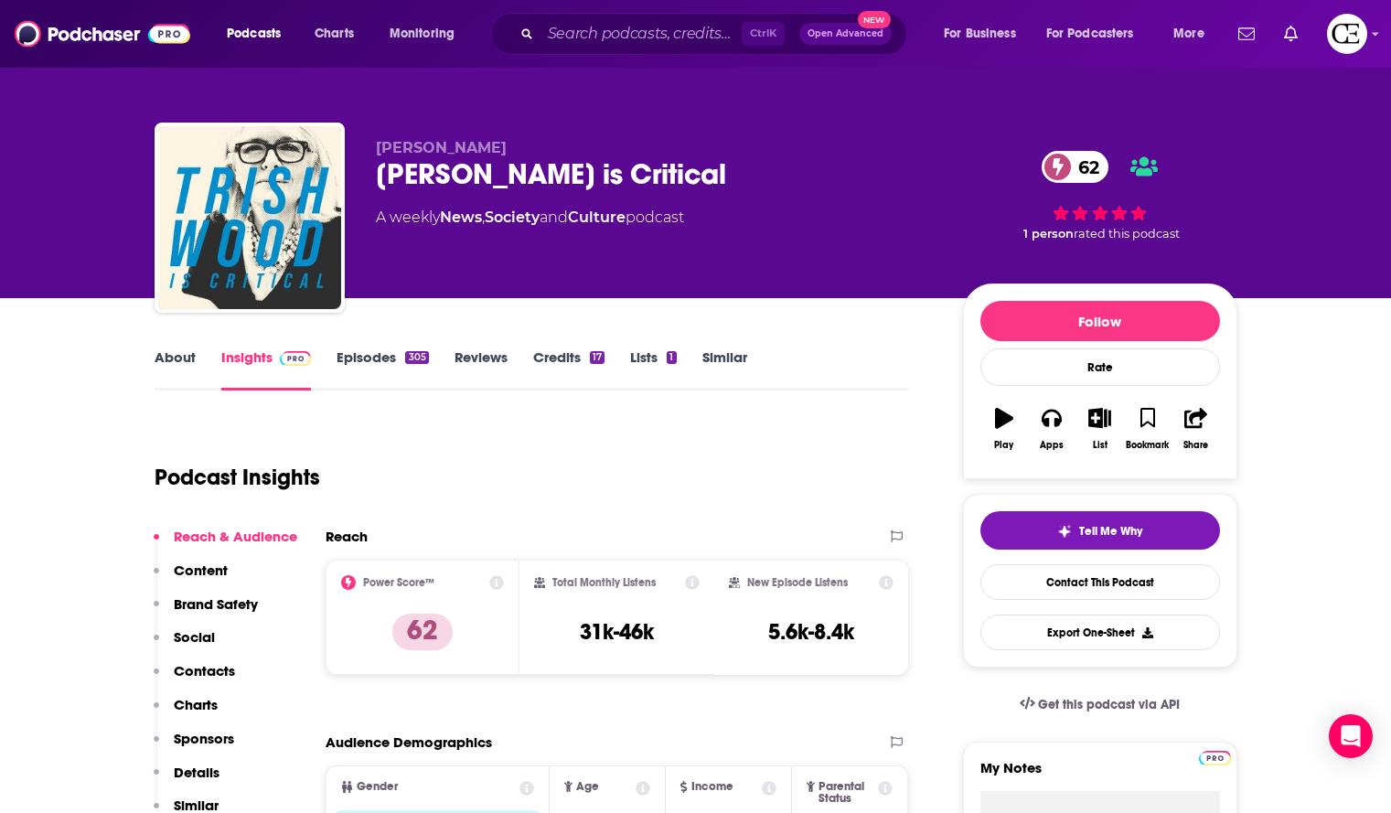
click at [377, 171] on div "[PERSON_NAME] is Critical 62" at bounding box center [655, 174] width 558 height 36
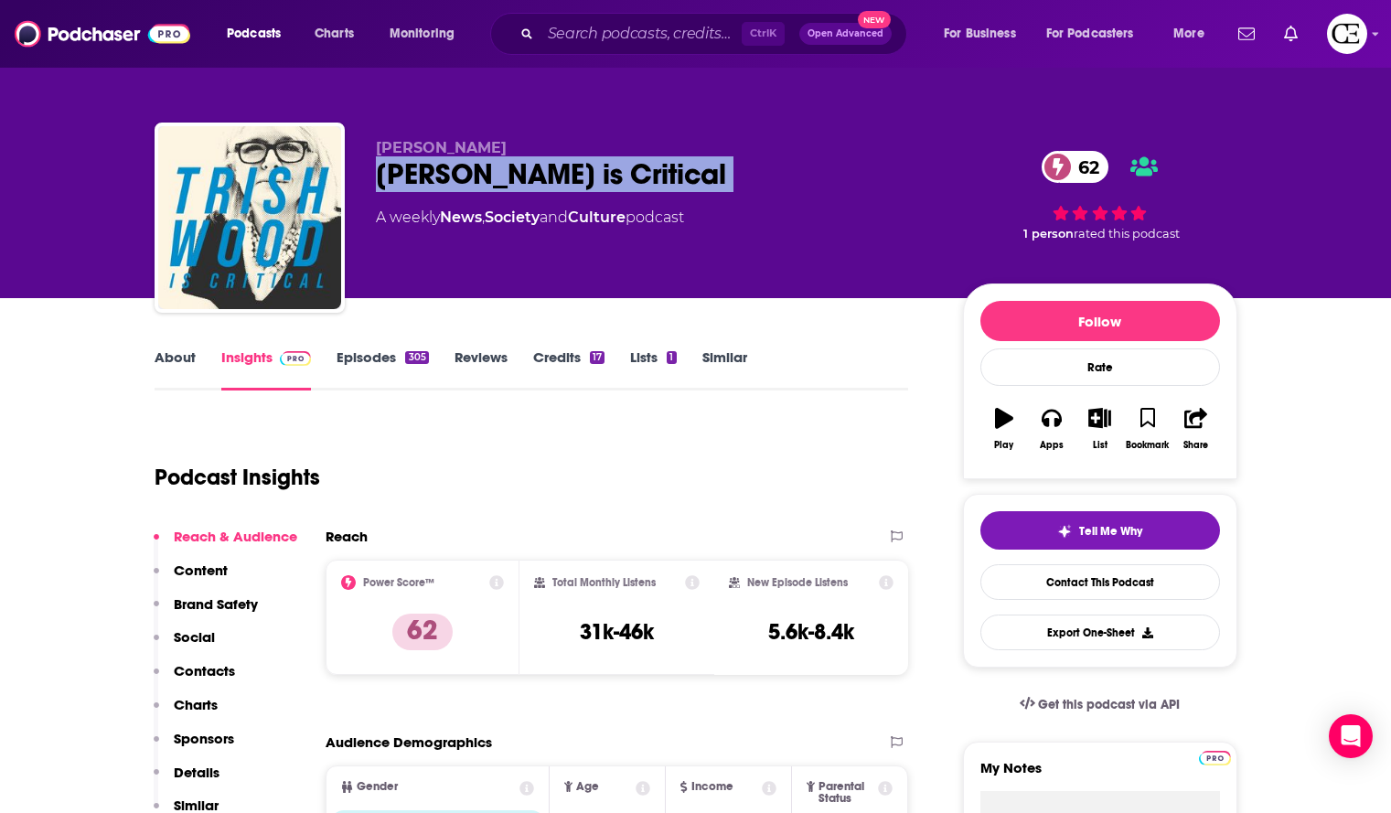
click at [377, 171] on div "[PERSON_NAME] is Critical 62" at bounding box center [655, 174] width 558 height 36
copy div "[PERSON_NAME] is Critical 62"
click at [1171, 520] on button "Tell Me Why" at bounding box center [1101, 530] width 240 height 38
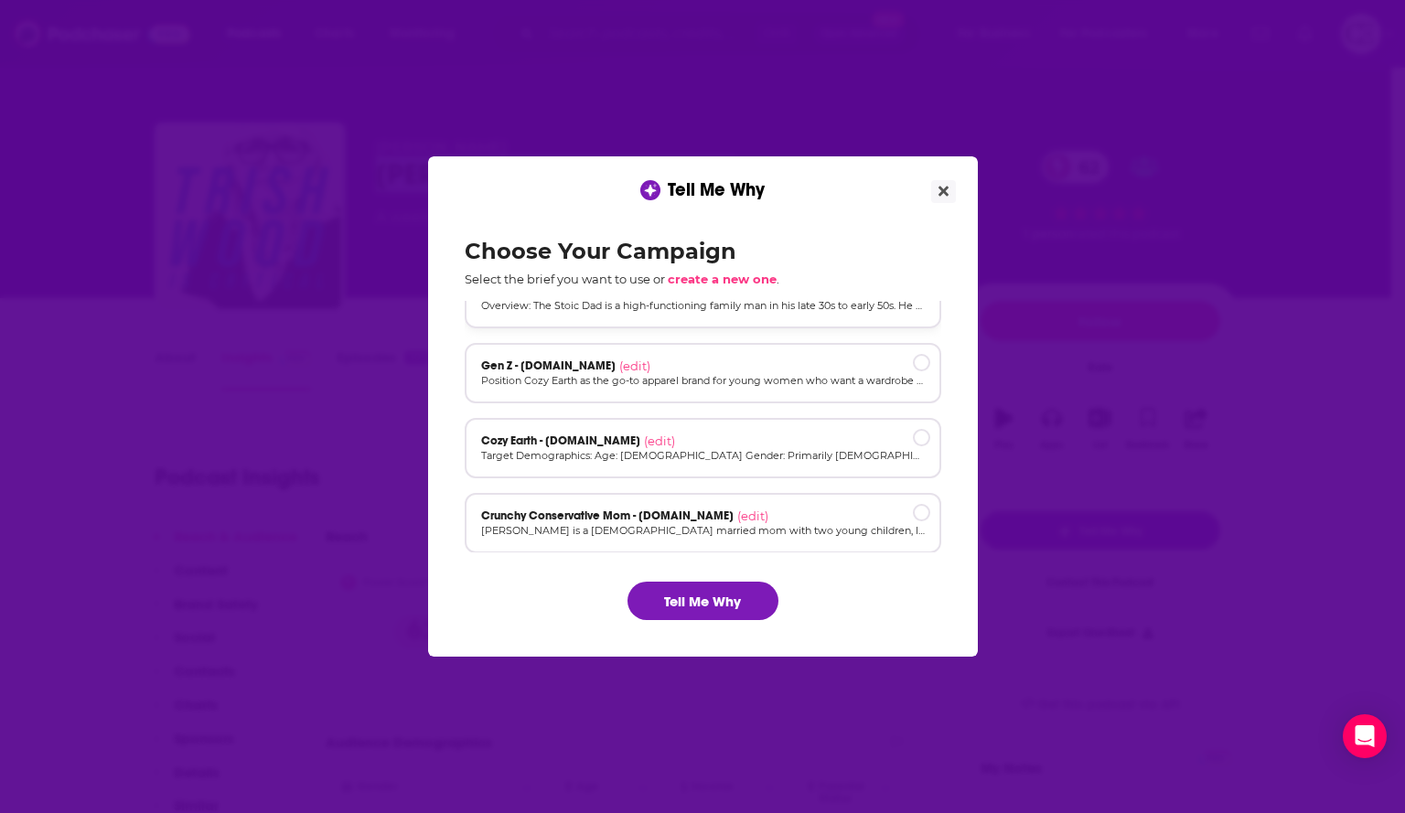
scroll to position [123, 0]
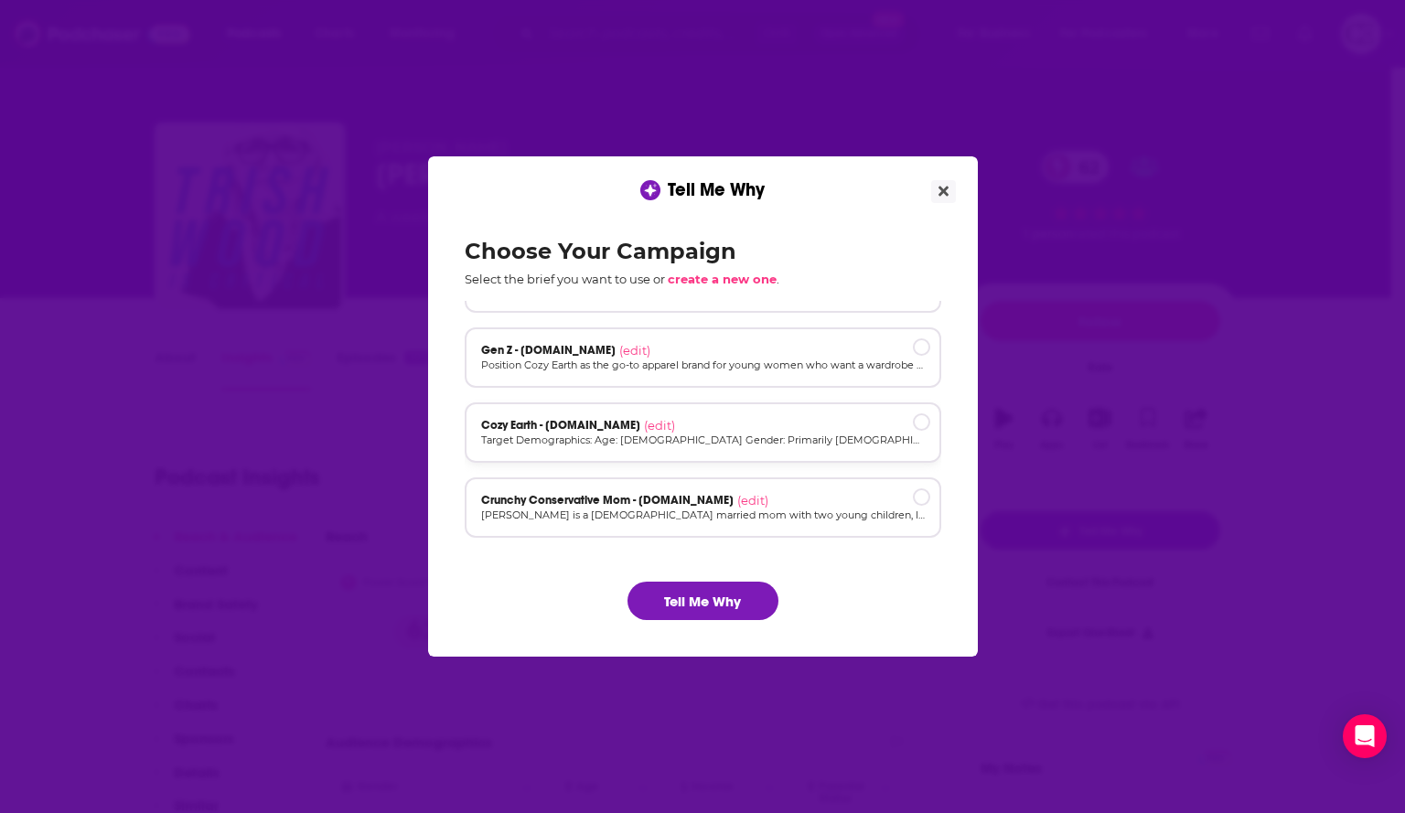
click at [695, 424] on div "Cozy Earth - [DOMAIN_NAME] (edit)" at bounding box center [703, 425] width 444 height 15
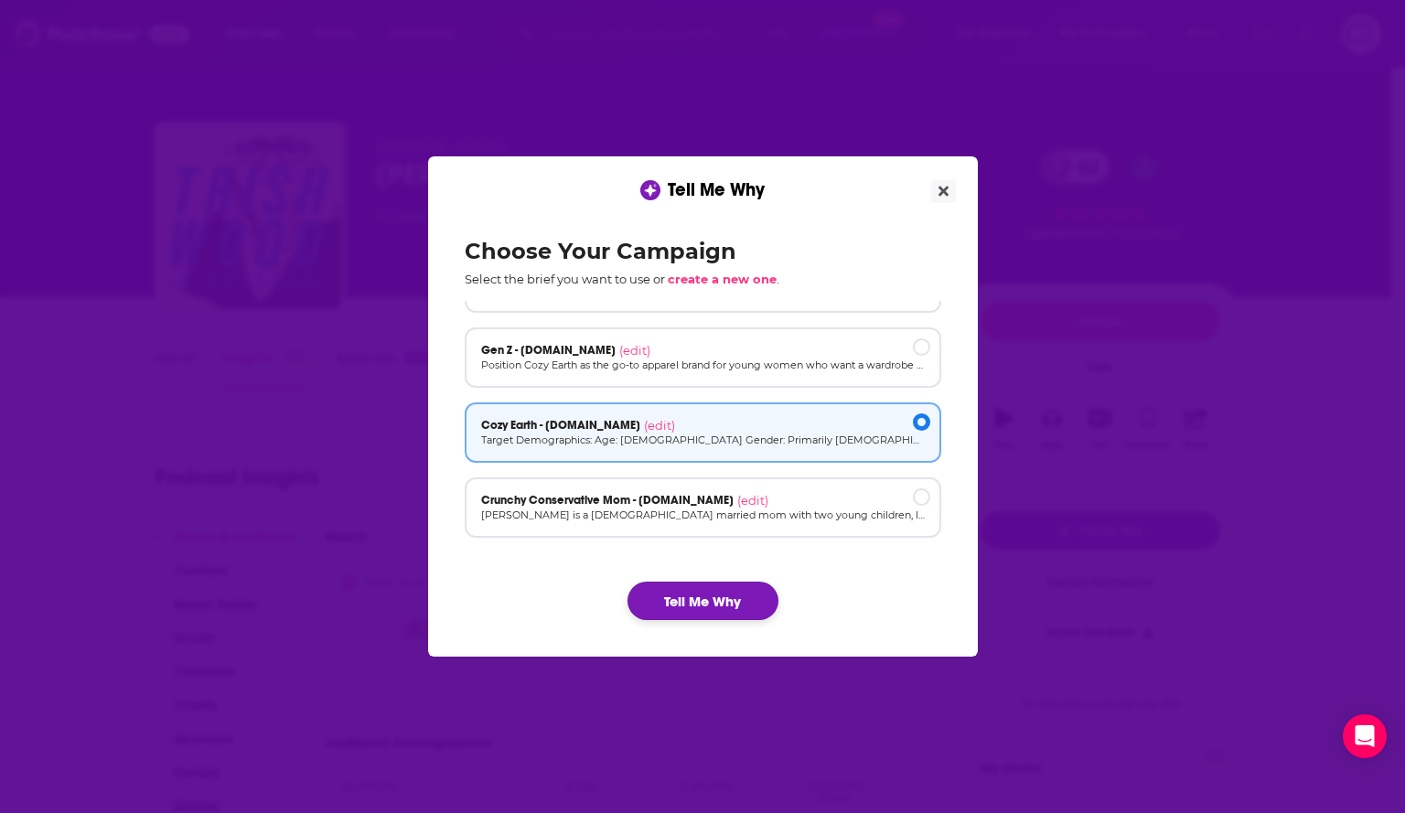
click at [721, 612] on button "Tell Me Why" at bounding box center [702, 601] width 151 height 38
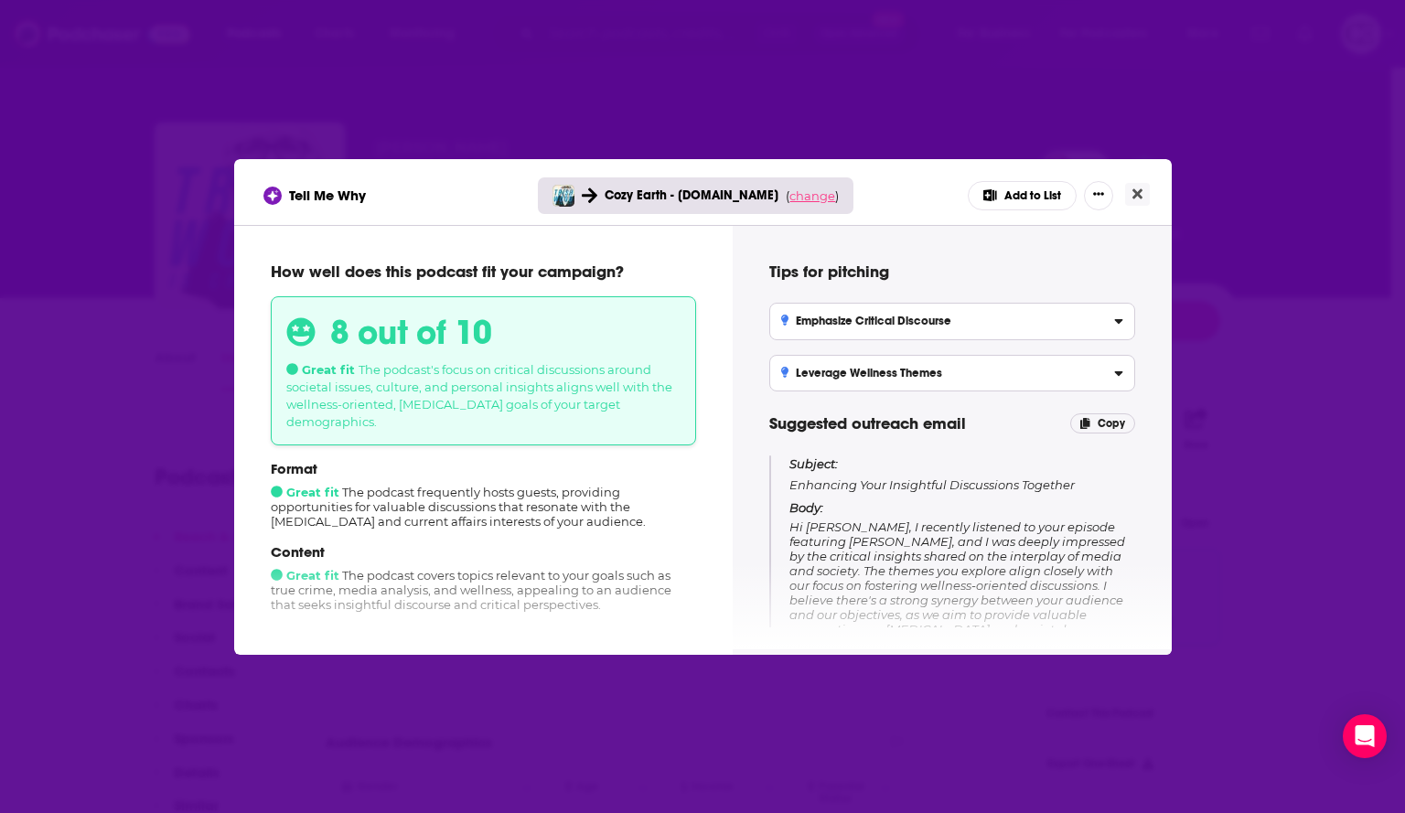
click at [822, 201] on span "change" at bounding box center [812, 195] width 46 height 15
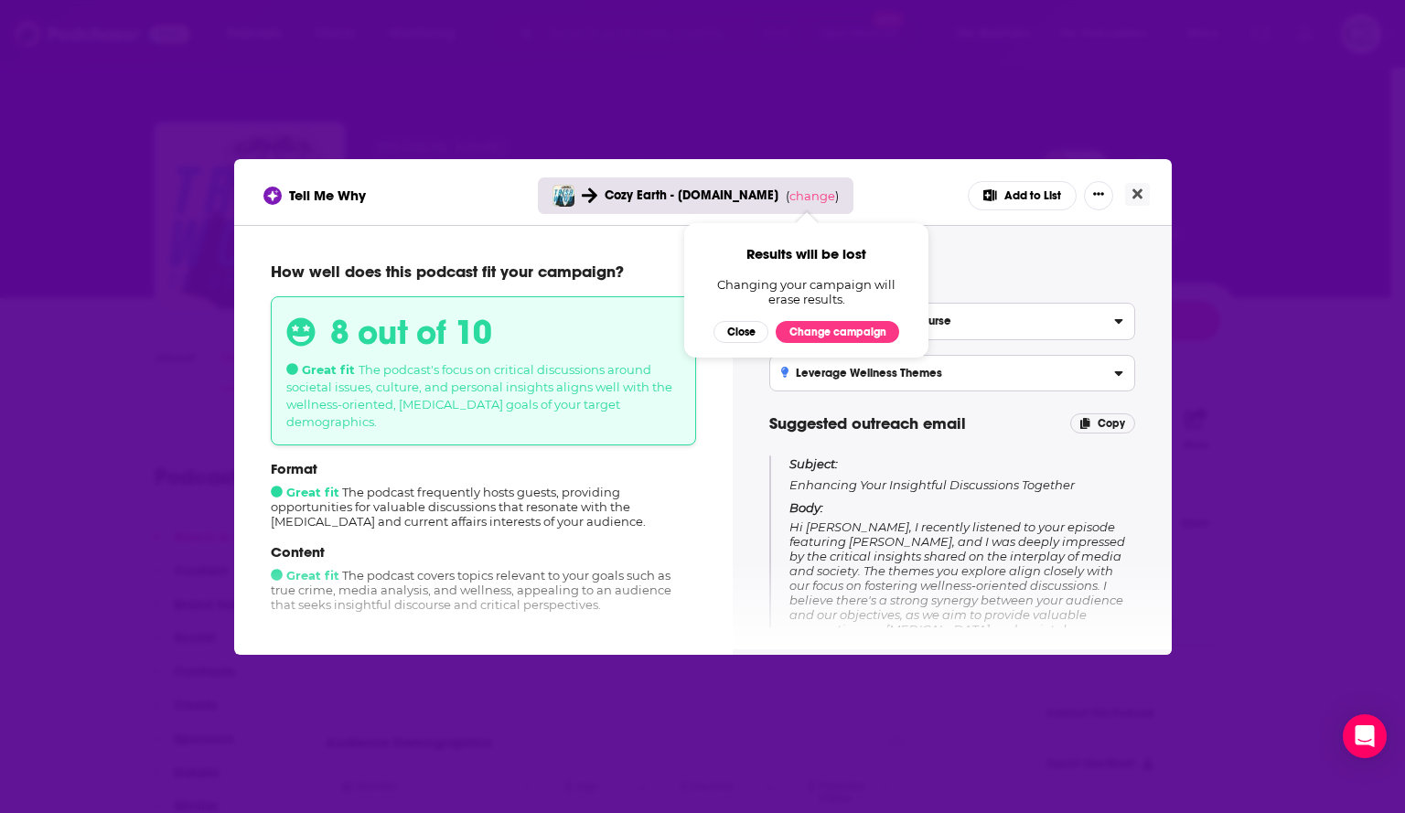
click at [837, 320] on div "Results will be lost Changing your campaign will erase results. Close Change ca…" at bounding box center [806, 294] width 186 height 98
click at [837, 336] on button "Change campaign" at bounding box center [837, 332] width 123 height 22
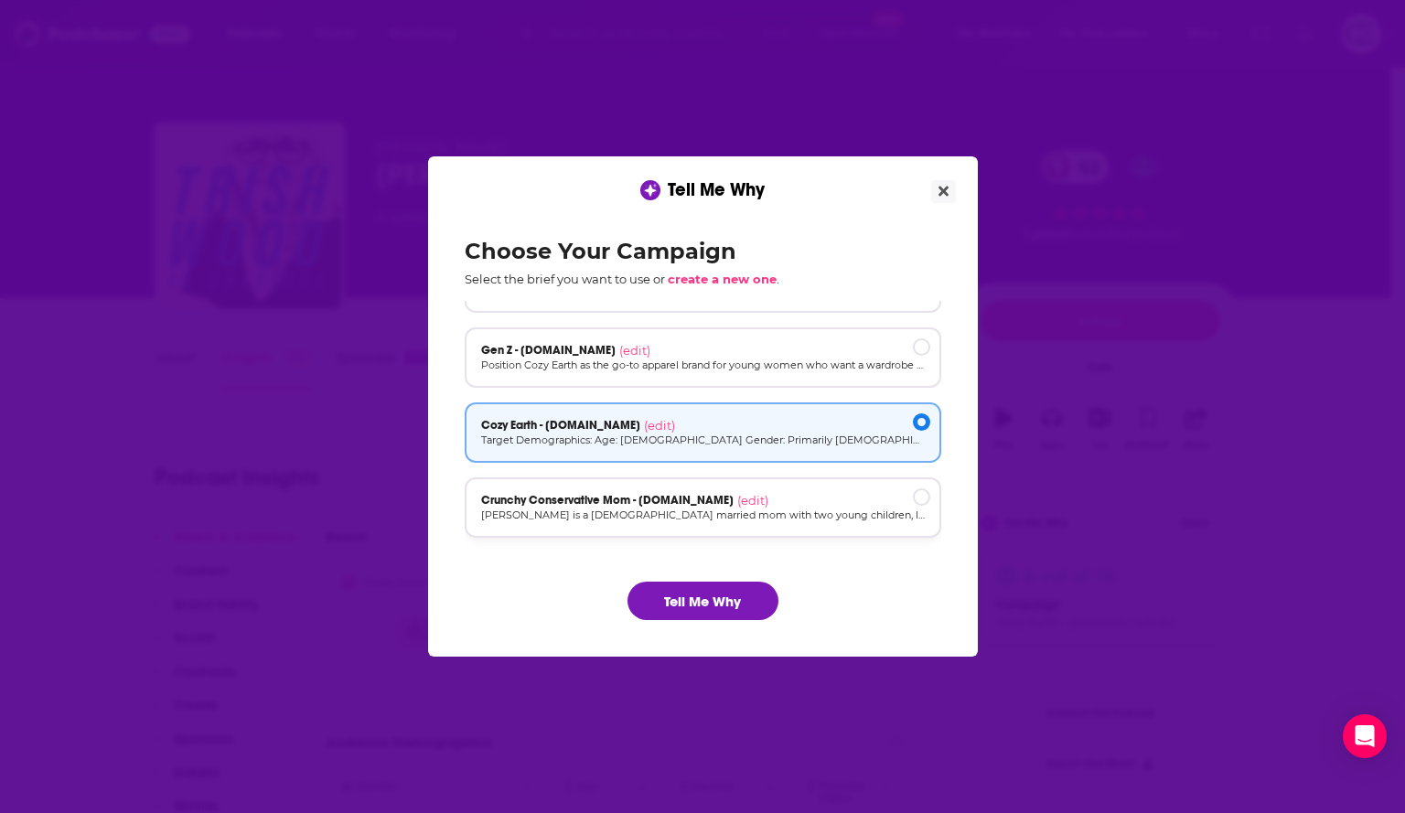
click at [801, 509] on p "[PERSON_NAME] is a [DEMOGRAPHIC_DATA] married mom with two young children, livi…" at bounding box center [703, 516] width 444 height 16
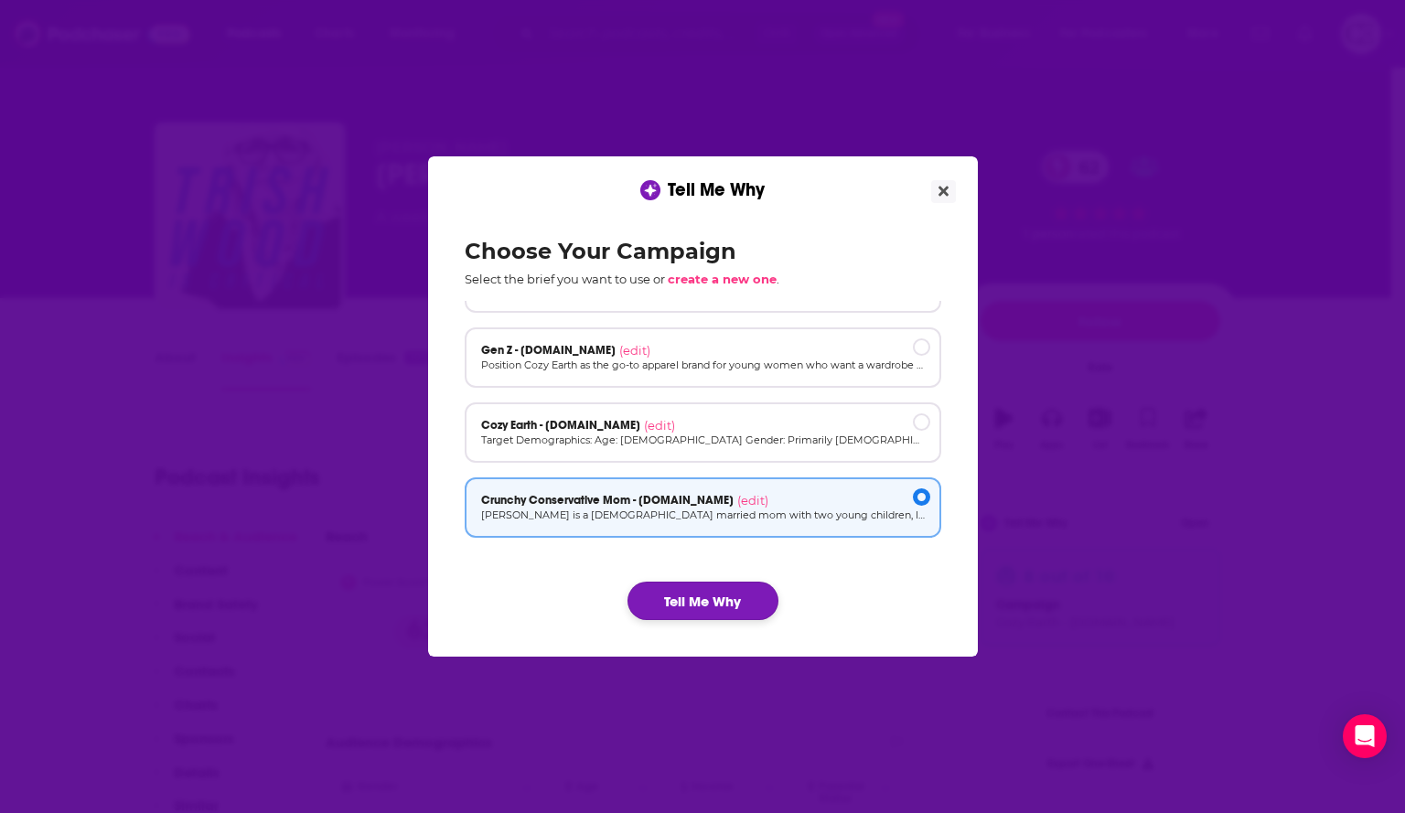
click at [736, 595] on button "Tell Me Why" at bounding box center [702, 601] width 151 height 38
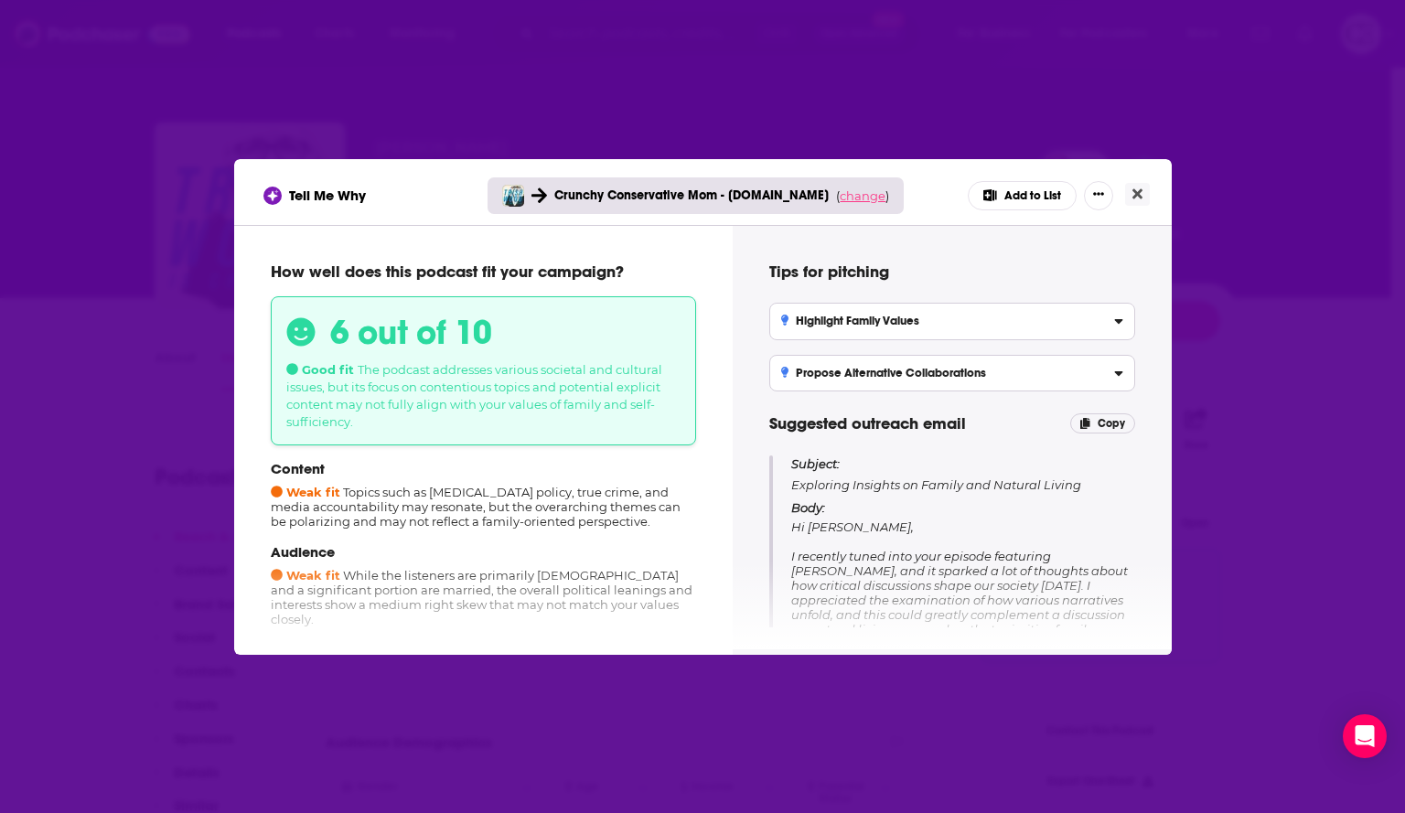
click at [859, 194] on span "change" at bounding box center [863, 195] width 46 height 15
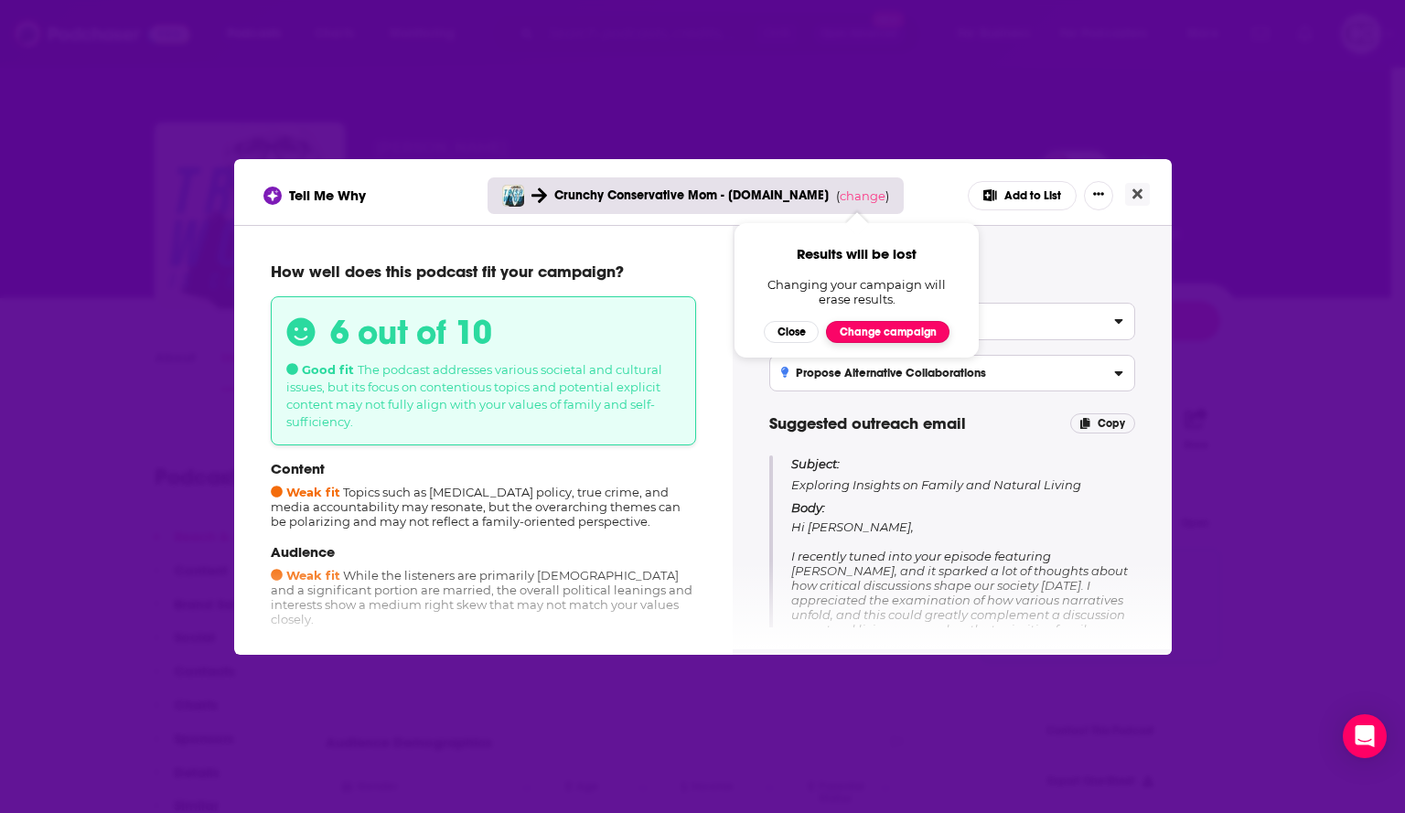
click at [895, 335] on button "Change campaign" at bounding box center [887, 332] width 123 height 22
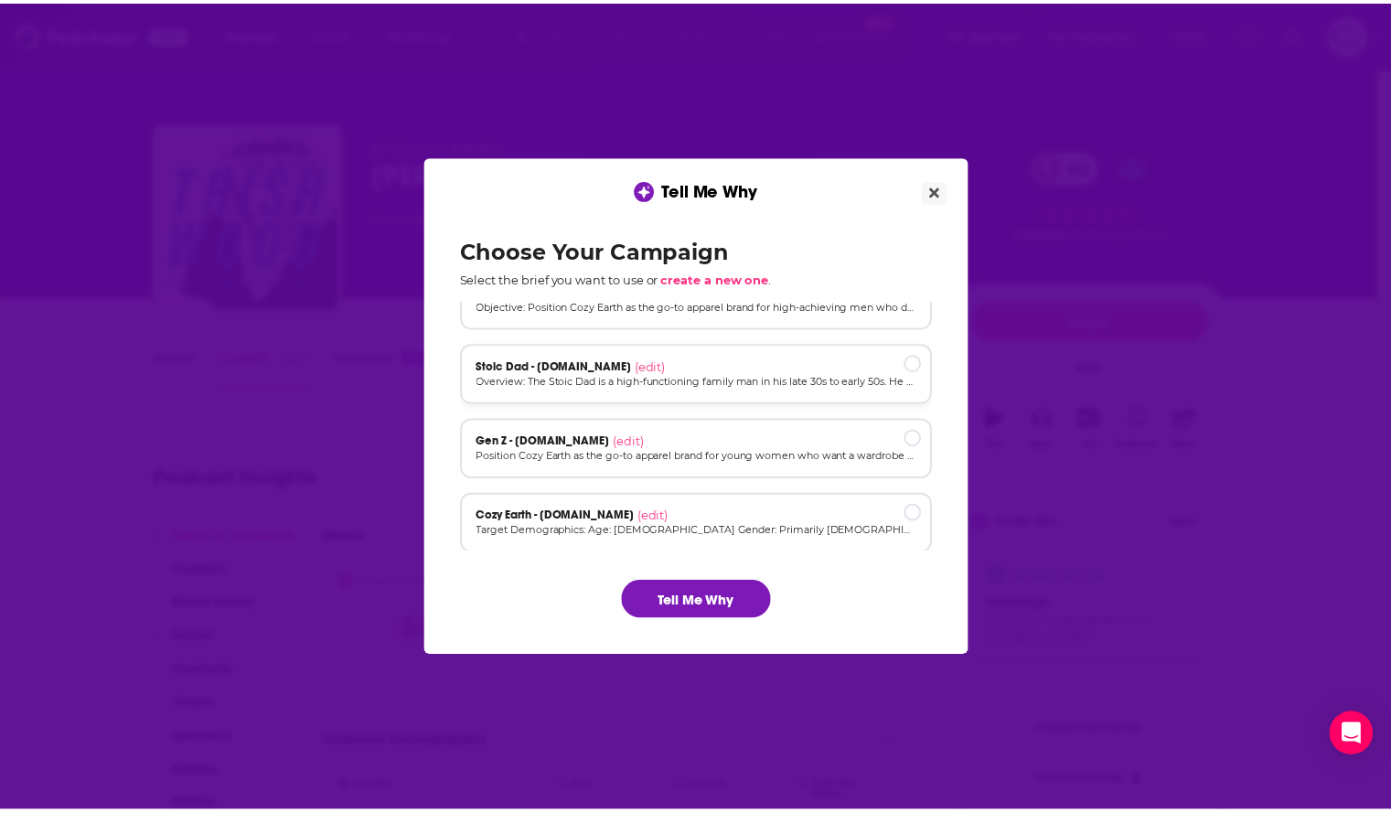
scroll to position [0, 0]
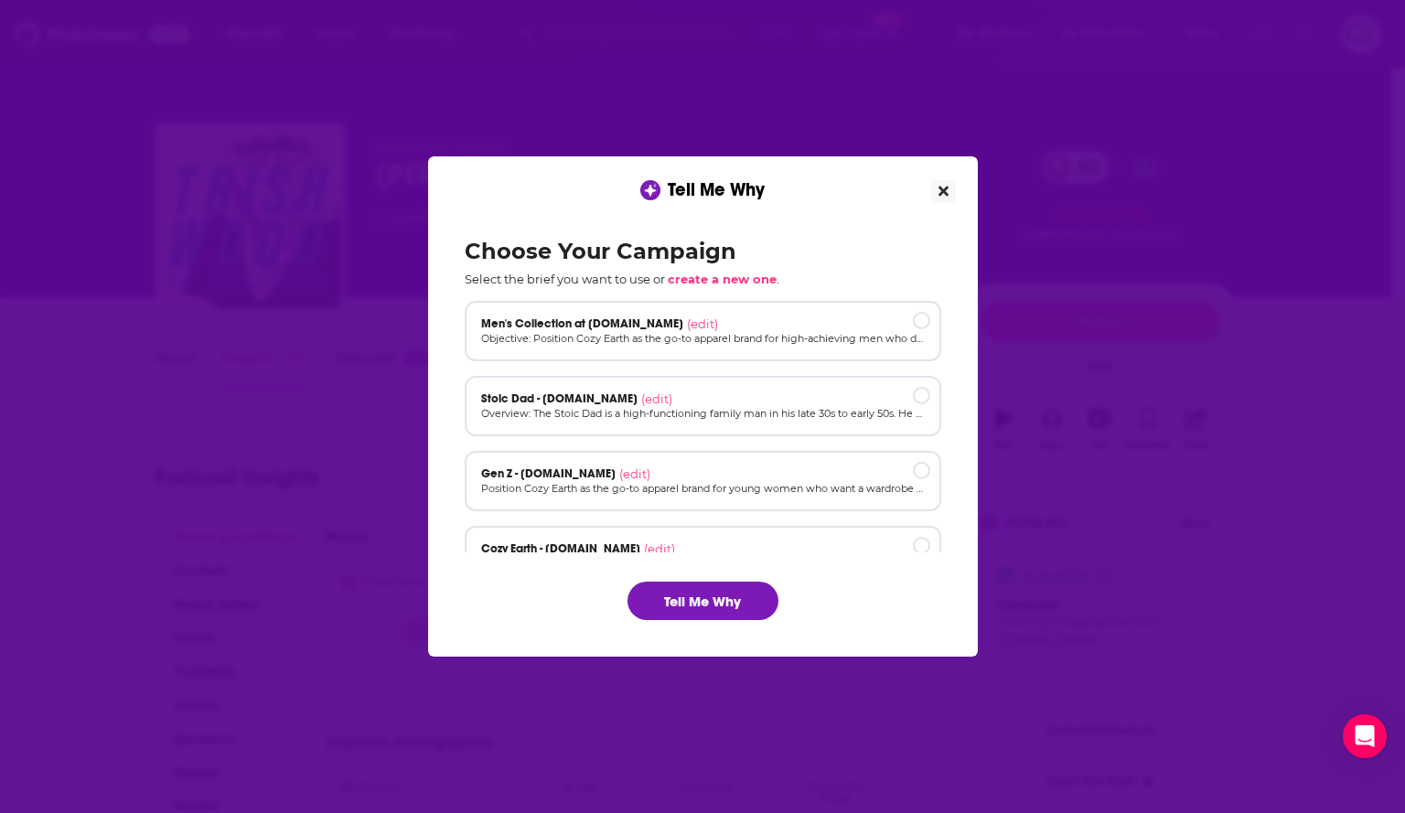
click at [936, 199] on button "Close" at bounding box center [943, 191] width 25 height 23
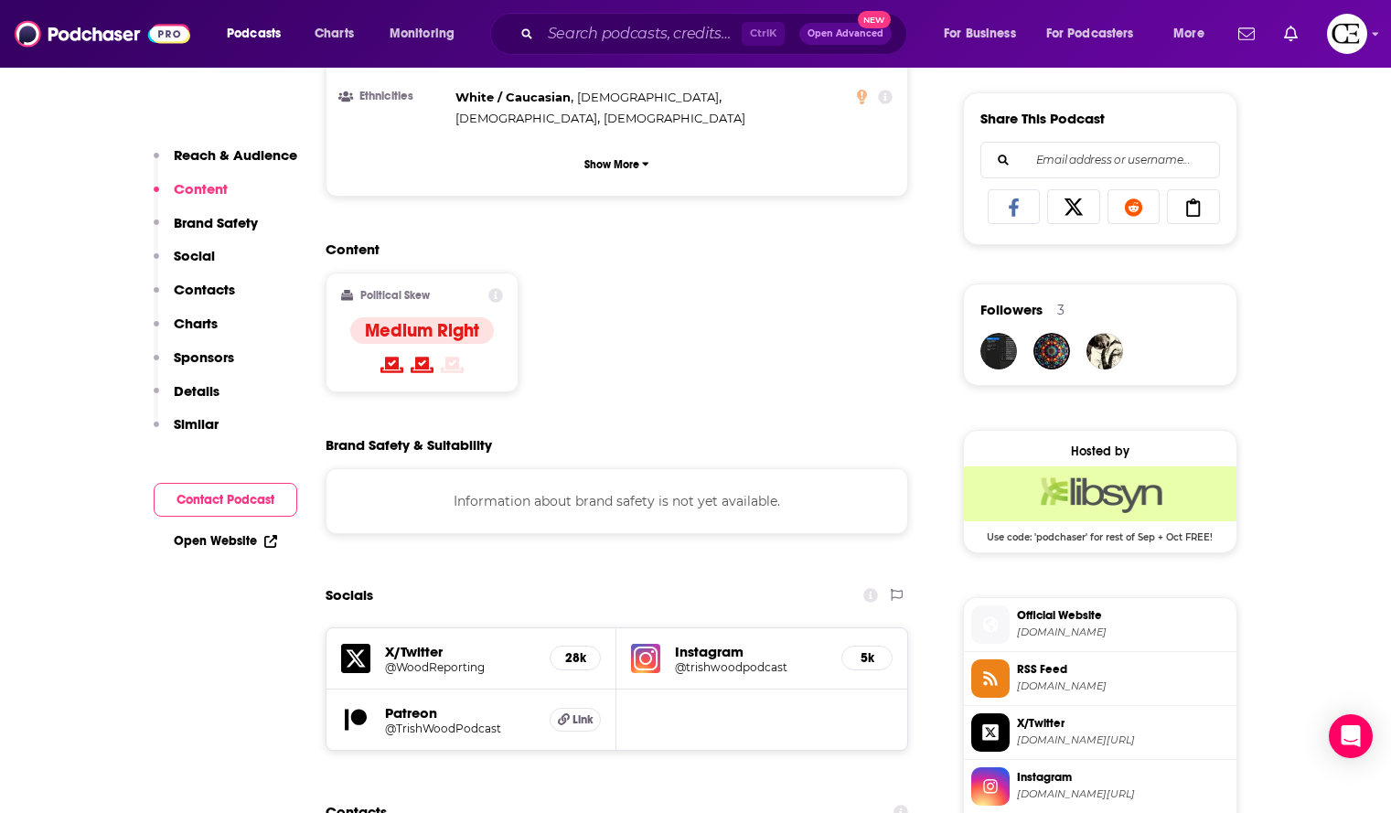
scroll to position [1281, 0]
